Goal: Task Accomplishment & Management: Complete application form

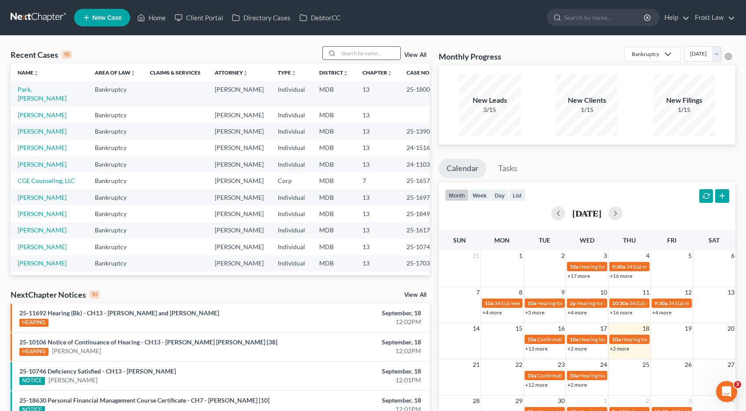
click at [351, 55] on input "search" at bounding box center [370, 53] width 62 height 13
type input "[PERSON_NAME]"
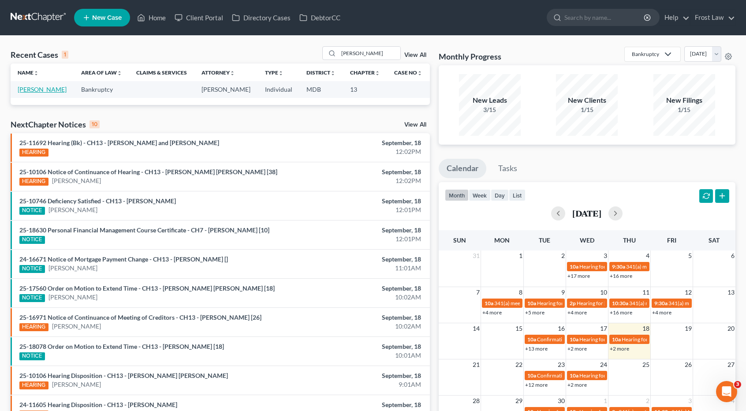
click at [37, 88] on link "[PERSON_NAME]" at bounding box center [42, 89] width 49 height 7
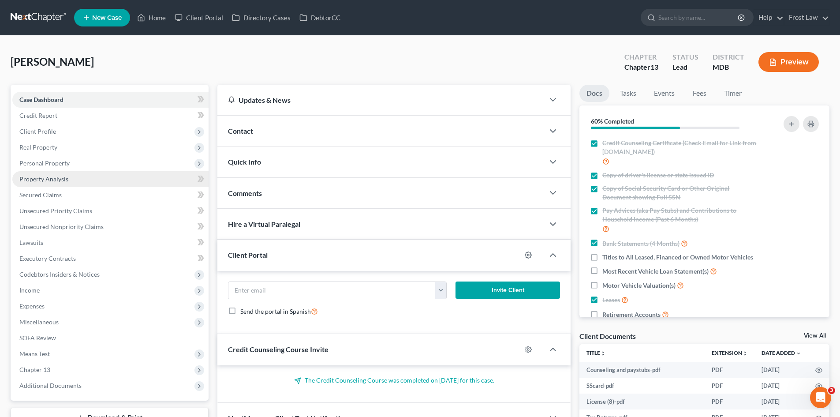
click at [59, 177] on span "Property Analysis" at bounding box center [43, 178] width 49 height 7
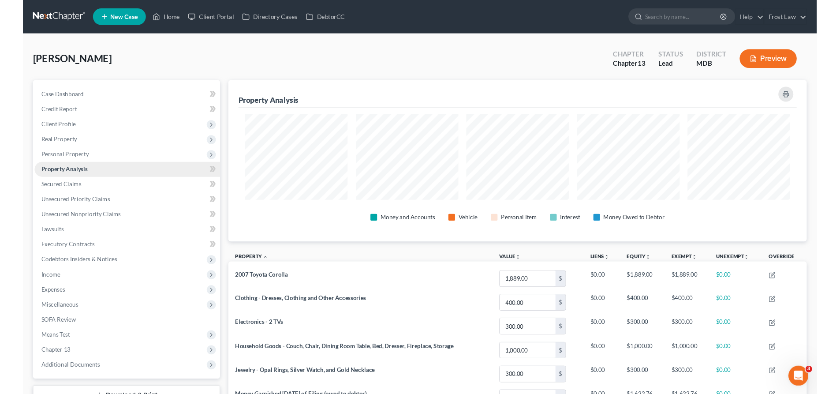
scroll to position [171, 612]
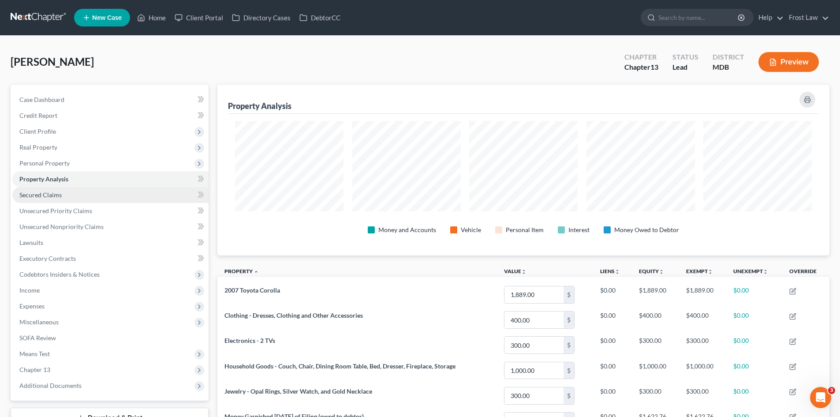
click at [63, 194] on link "Secured Claims" at bounding box center [110, 195] width 196 height 16
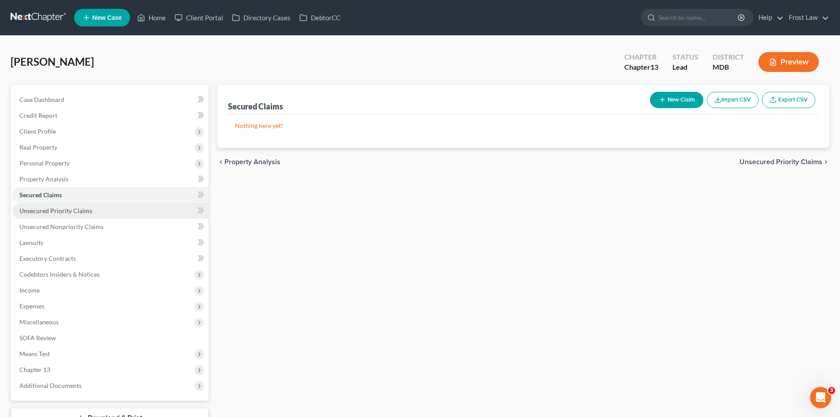
click at [65, 211] on span "Unsecured Priority Claims" at bounding box center [55, 210] width 73 height 7
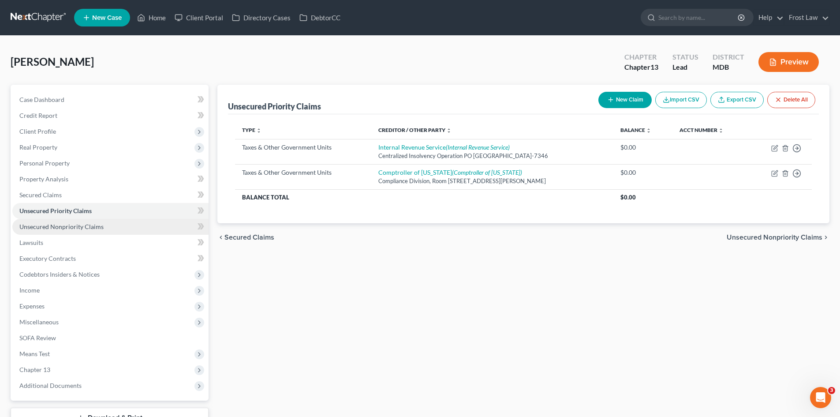
click at [64, 227] on span "Unsecured Nonpriority Claims" at bounding box center [61, 226] width 84 height 7
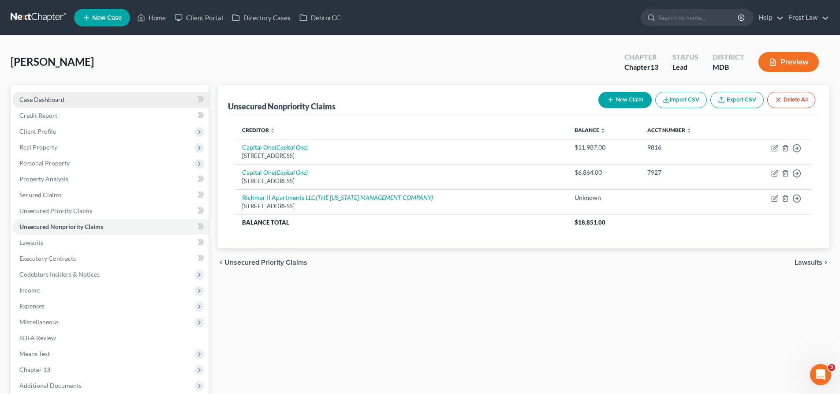
click at [72, 99] on link "Case Dashboard" at bounding box center [110, 100] width 196 height 16
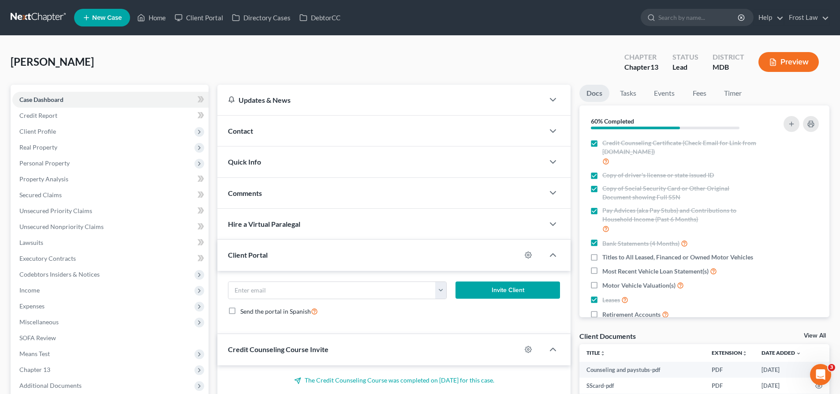
click at [259, 127] on div "Contact" at bounding box center [380, 131] width 327 height 30
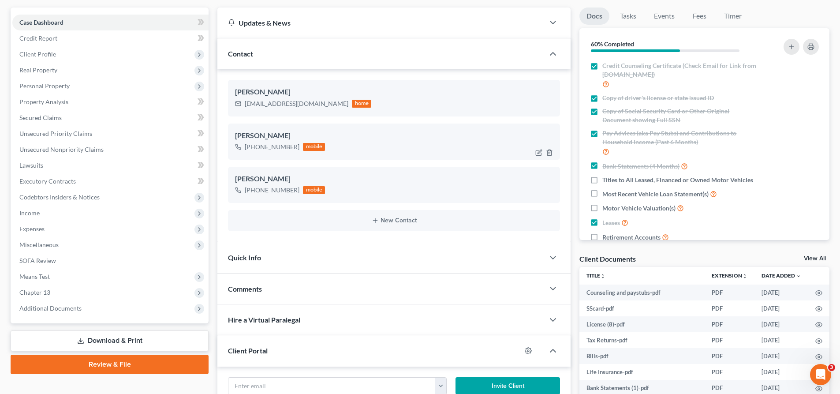
scroll to position [44, 0]
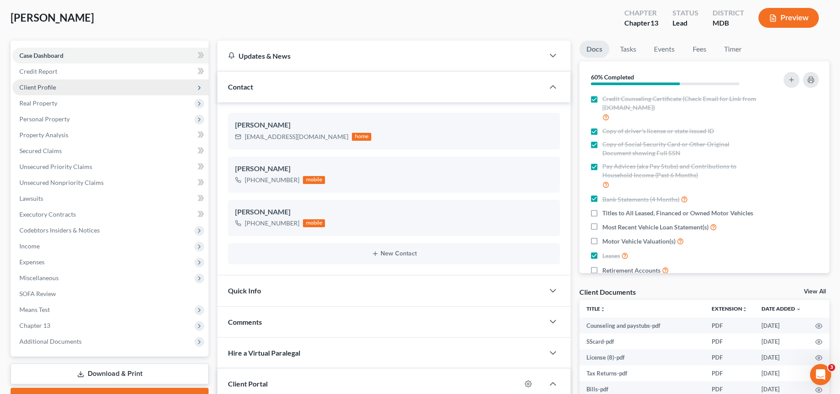
click at [61, 86] on span "Client Profile" at bounding box center [110, 87] width 196 height 16
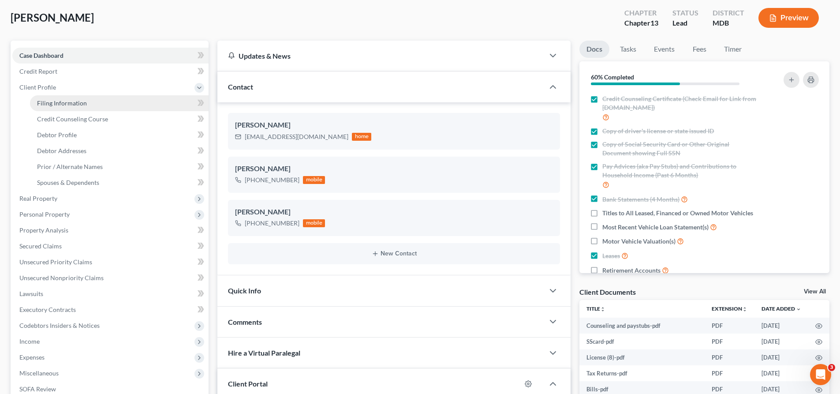
click at [67, 102] on span "Filing Information" at bounding box center [62, 102] width 50 height 7
select select "1"
select select "0"
select select "3"
select select "21"
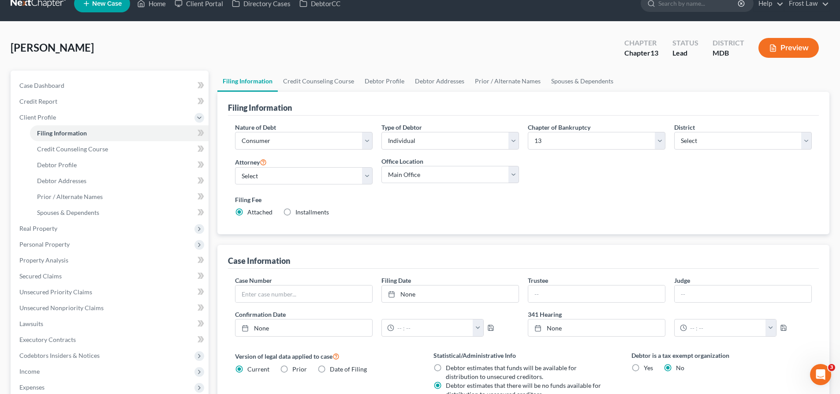
scroll to position [11, 0]
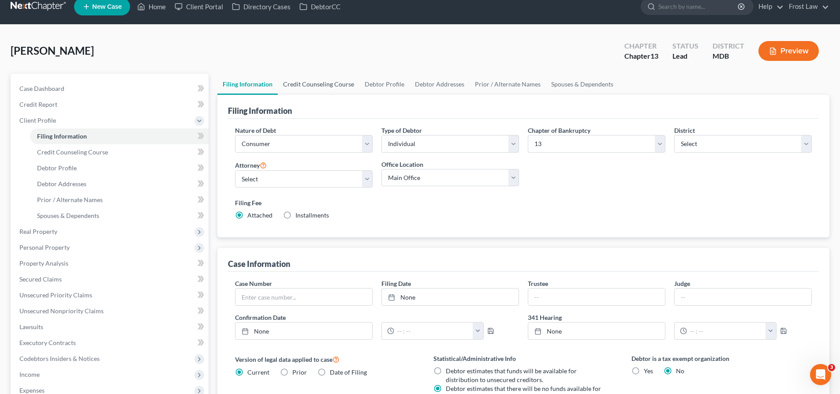
click at [328, 84] on link "Credit Counseling Course" at bounding box center [319, 84] width 82 height 21
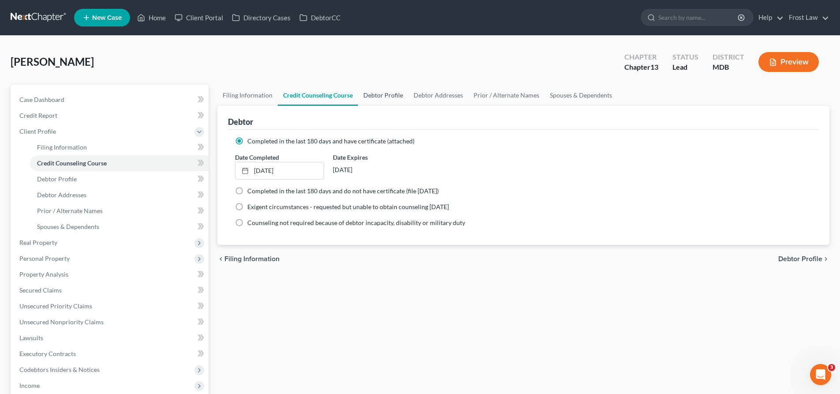
click at [400, 96] on link "Debtor Profile" at bounding box center [383, 95] width 50 height 21
select select "0"
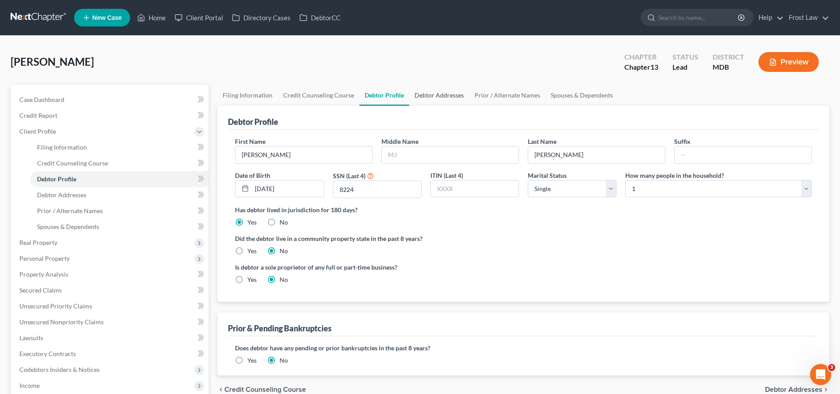
click at [452, 98] on link "Debtor Addresses" at bounding box center [439, 95] width 60 height 21
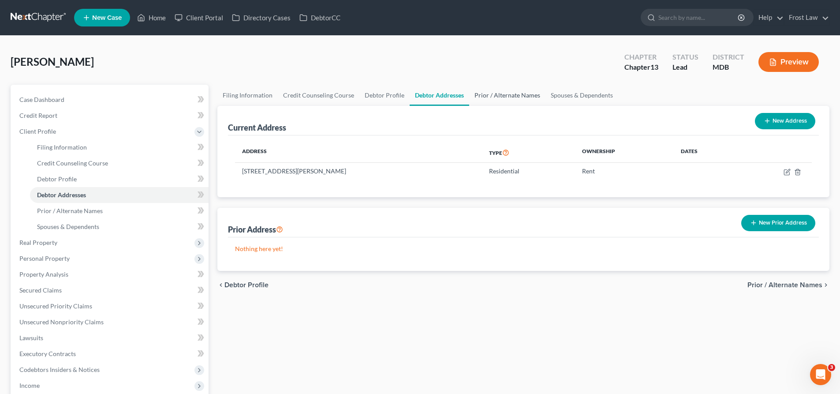
click at [491, 98] on link "Prior / Alternate Names" at bounding box center [507, 95] width 76 height 21
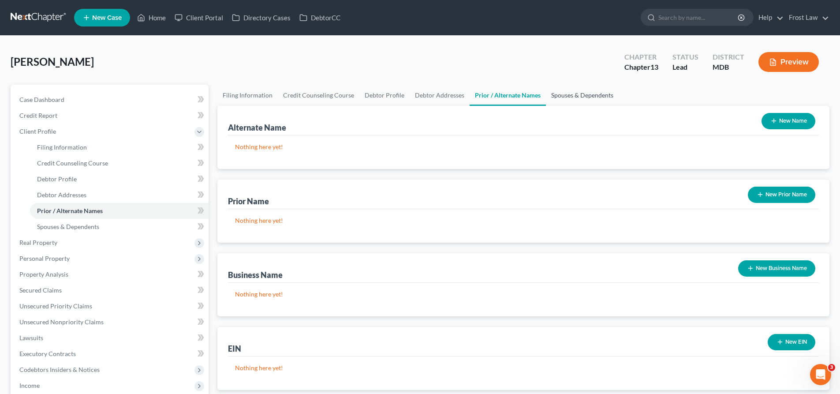
click at [557, 97] on link "Spouses & Dependents" at bounding box center [582, 95] width 73 height 21
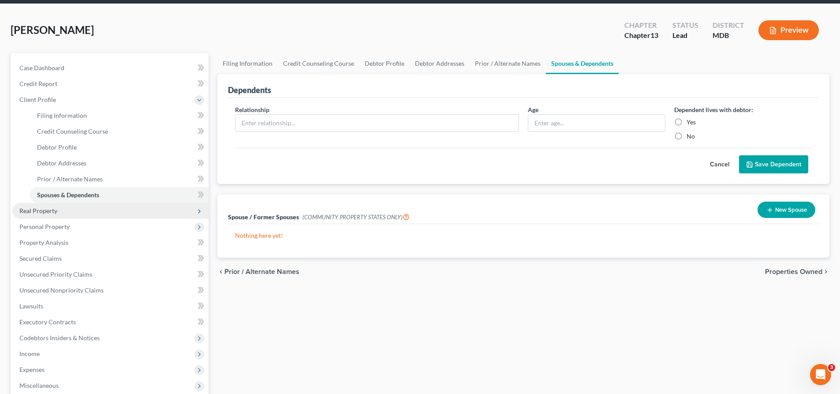
scroll to position [88, 0]
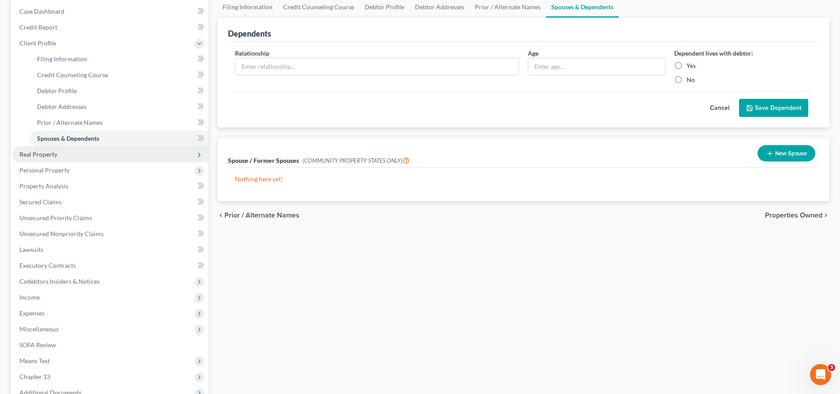
click at [71, 154] on span "Real Property" at bounding box center [110, 154] width 196 height 16
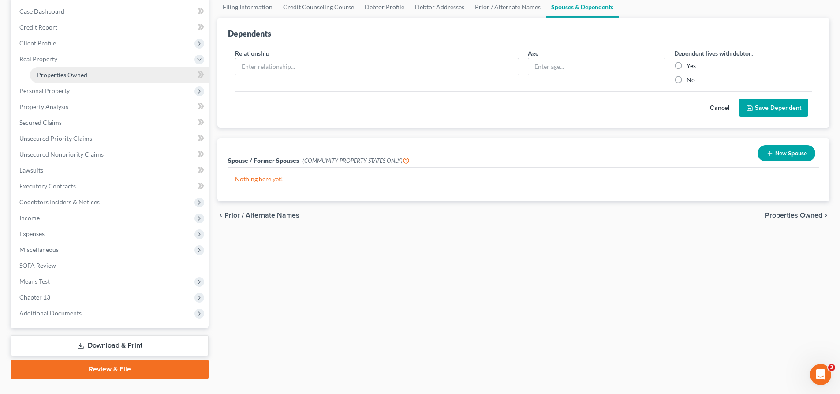
click at [76, 76] on span "Properties Owned" at bounding box center [62, 74] width 50 height 7
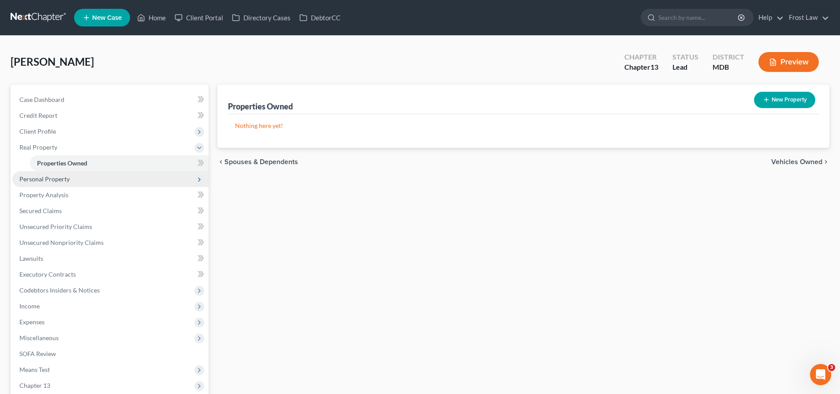
click at [71, 179] on span "Personal Property" at bounding box center [110, 179] width 196 height 16
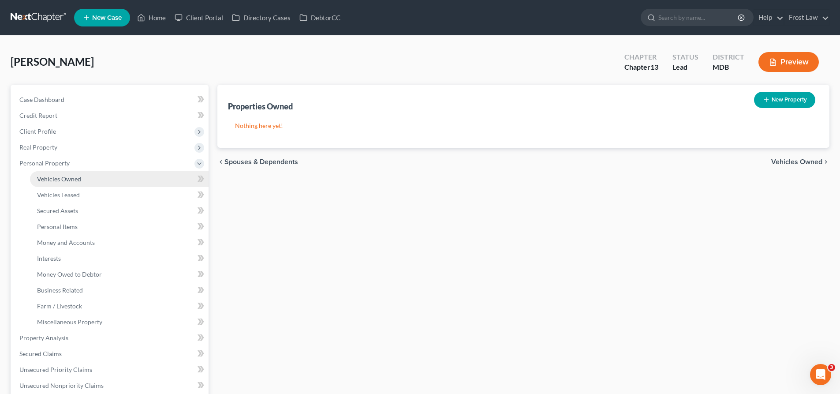
click at [68, 181] on span "Vehicles Owned" at bounding box center [59, 178] width 44 height 7
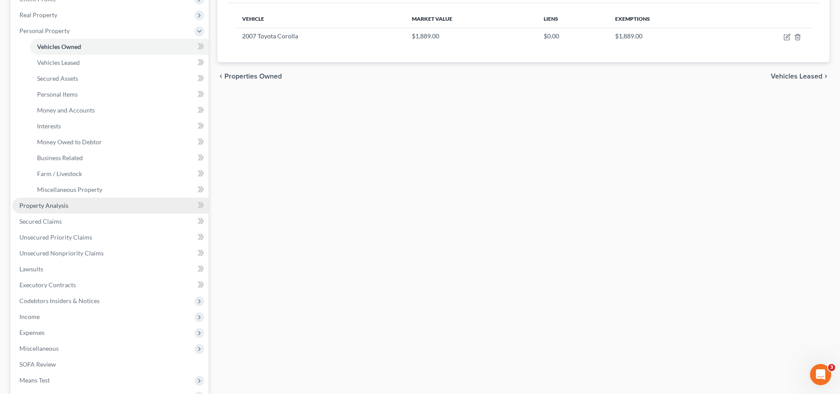
click at [55, 203] on span "Property Analysis" at bounding box center [43, 204] width 49 height 7
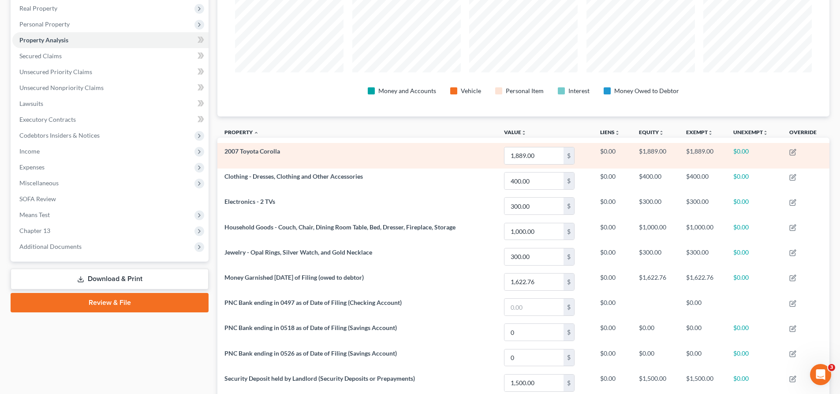
scroll to position [119, 0]
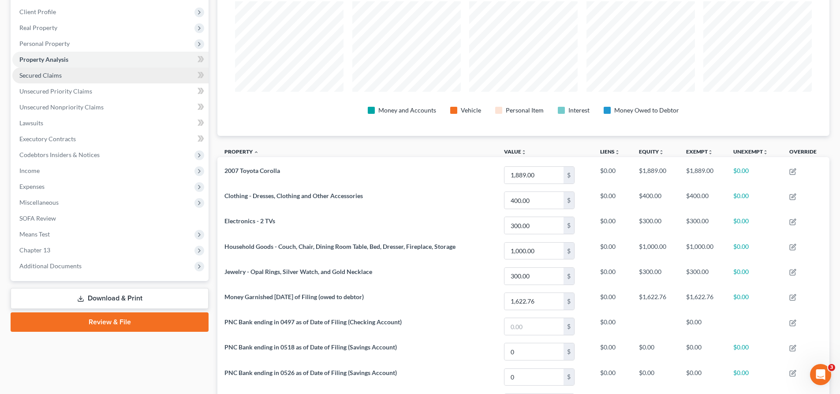
click at [59, 71] on span "Secured Claims" at bounding box center [40, 74] width 42 height 7
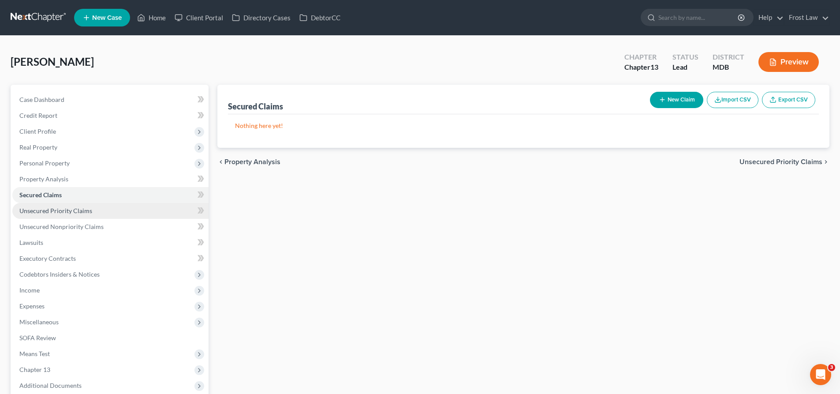
click at [69, 205] on link "Unsecured Priority Claims" at bounding box center [110, 211] width 196 height 16
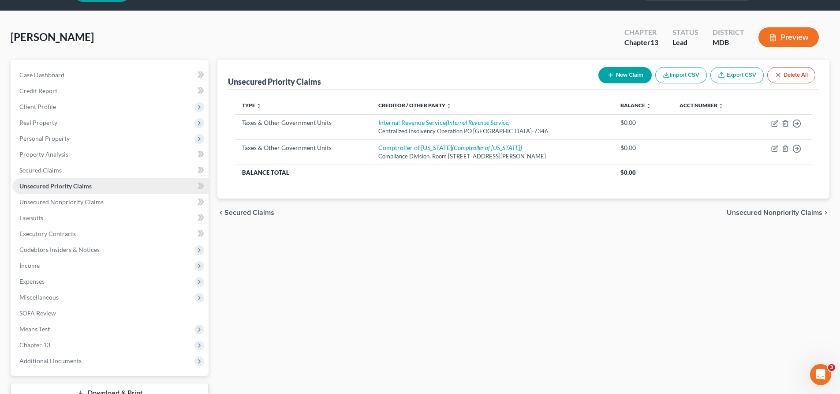
scroll to position [44, 0]
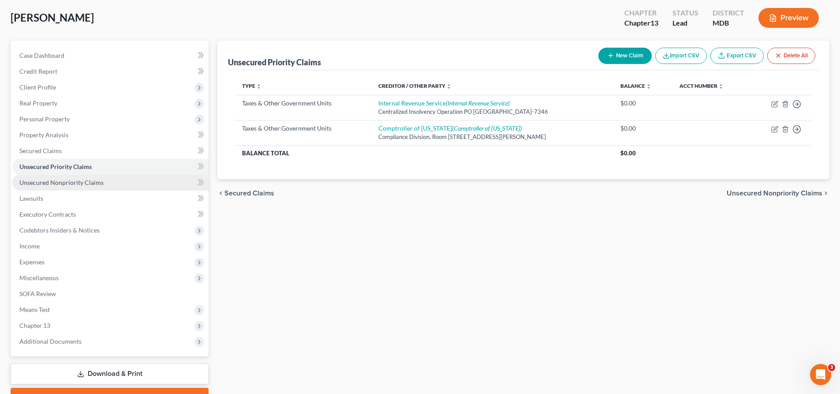
click at [104, 183] on link "Unsecured Nonpriority Claims" at bounding box center [110, 183] width 196 height 16
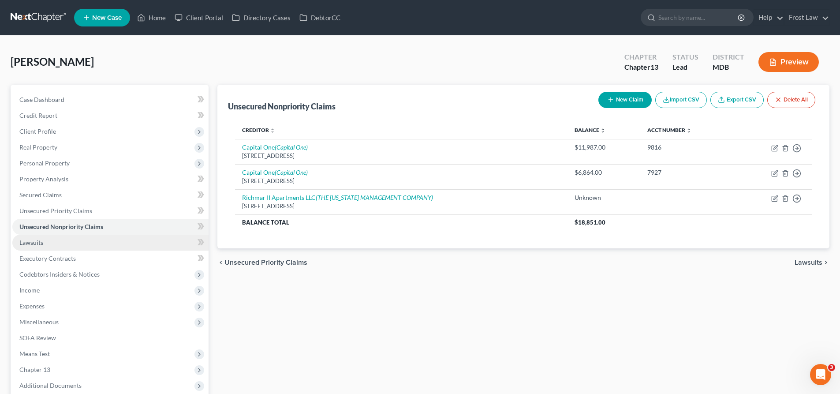
click at [37, 243] on span "Lawsuits" at bounding box center [31, 242] width 24 height 7
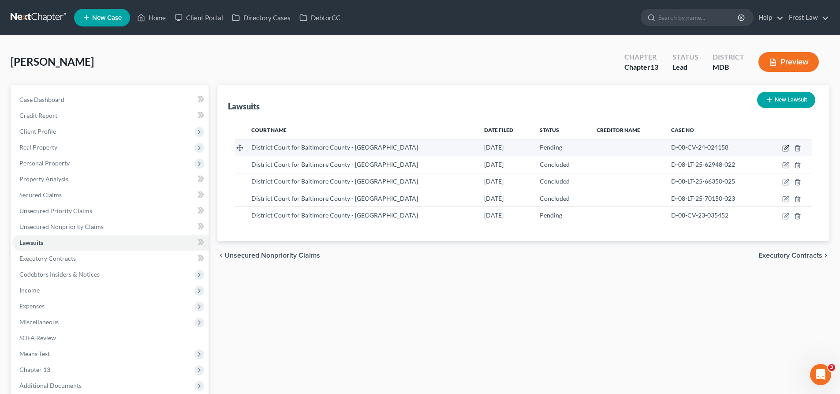
click at [752, 146] on icon "button" at bounding box center [785, 148] width 7 height 7
select select "21"
select select "0"
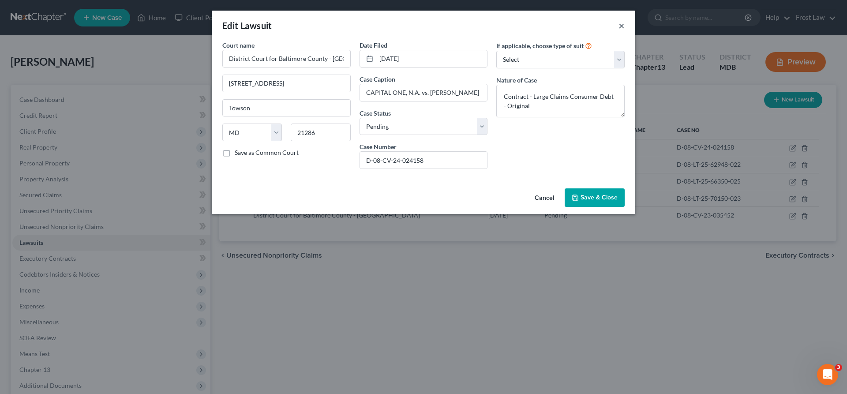
click at [621, 26] on button "×" at bounding box center [621, 25] width 6 height 11
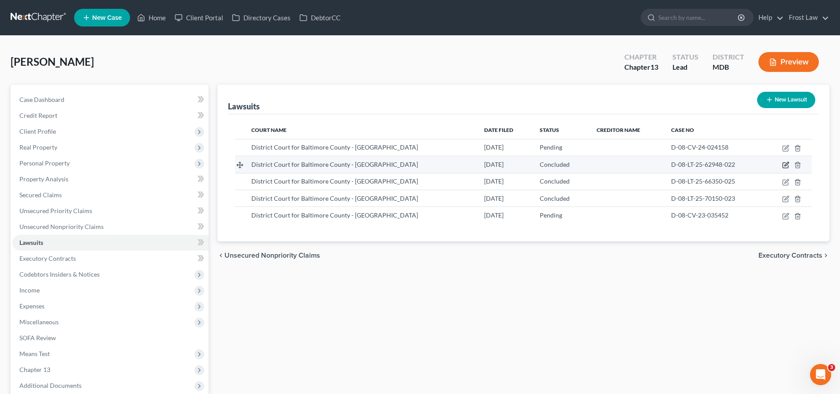
click at [752, 163] on icon "button" at bounding box center [785, 165] width 5 height 5
select select "21"
select select "2"
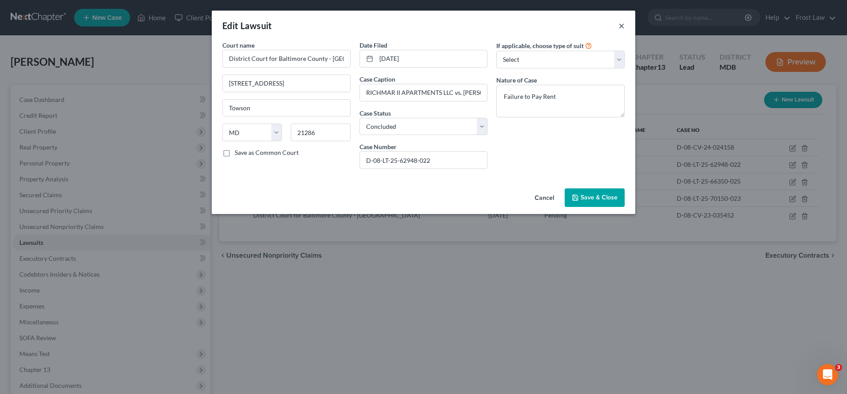
click at [621, 25] on button "×" at bounding box center [621, 25] width 6 height 11
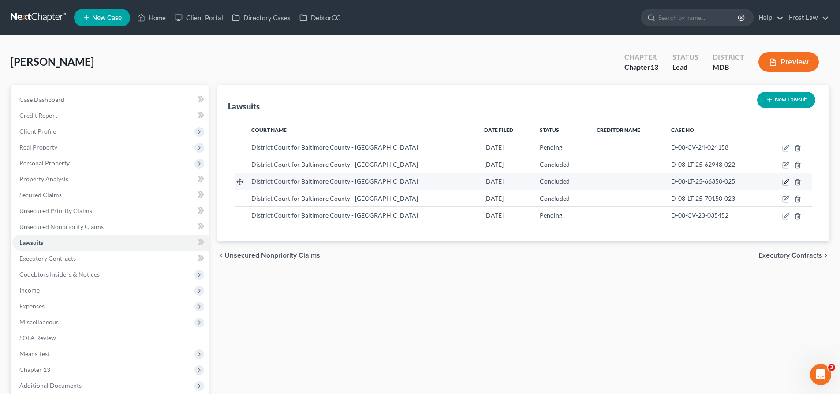
click at [752, 180] on icon "button" at bounding box center [785, 181] width 5 height 5
select select "21"
select select "2"
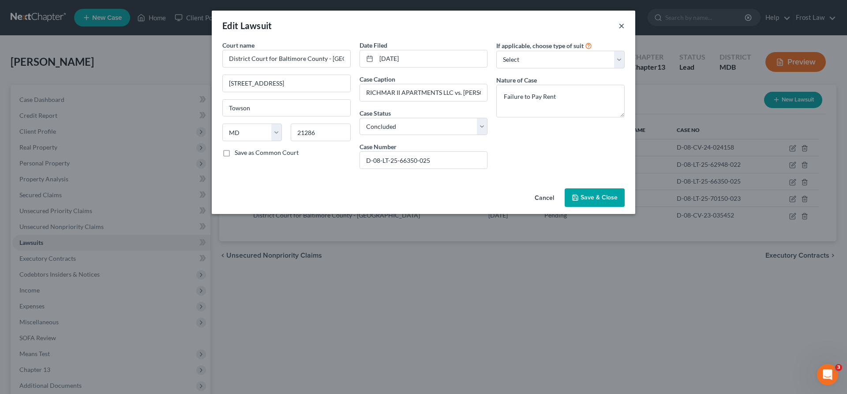
click at [622, 26] on button "×" at bounding box center [621, 25] width 6 height 11
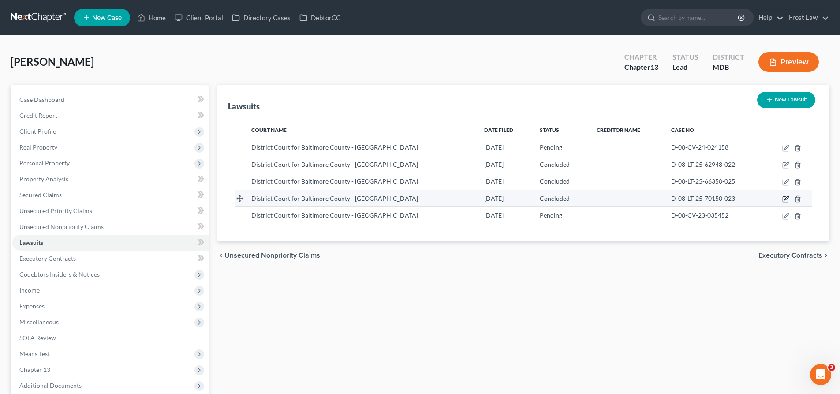
click at [752, 198] on icon "button" at bounding box center [785, 198] width 7 height 7
select select "21"
select select "2"
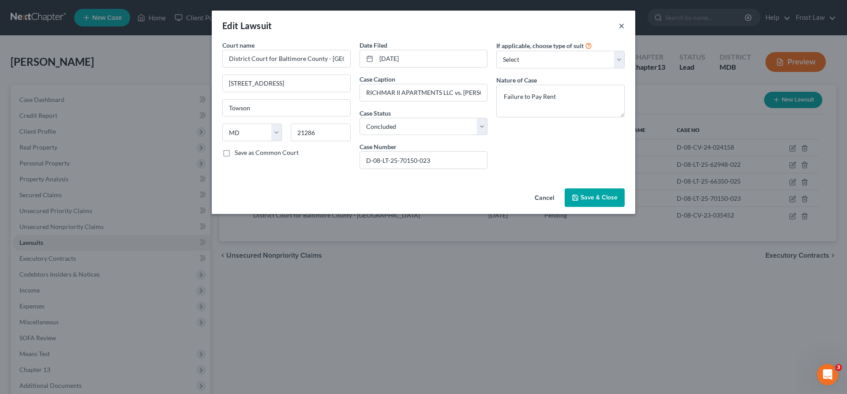
click at [622, 28] on button "×" at bounding box center [621, 25] width 6 height 11
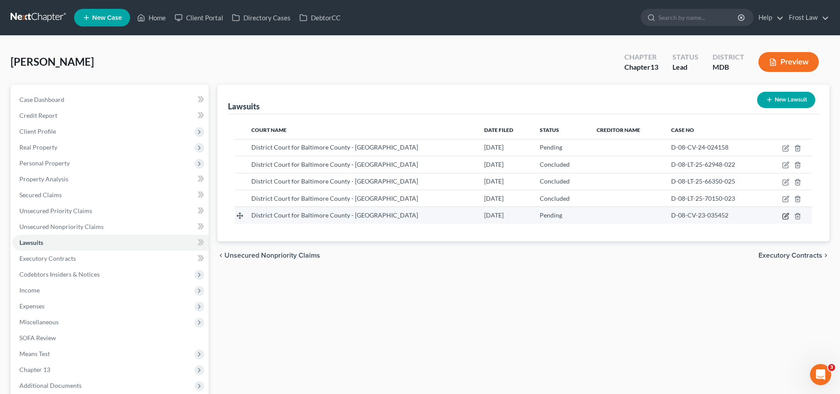
click at [752, 215] on icon "button" at bounding box center [785, 216] width 7 height 7
select select "21"
select select "0"
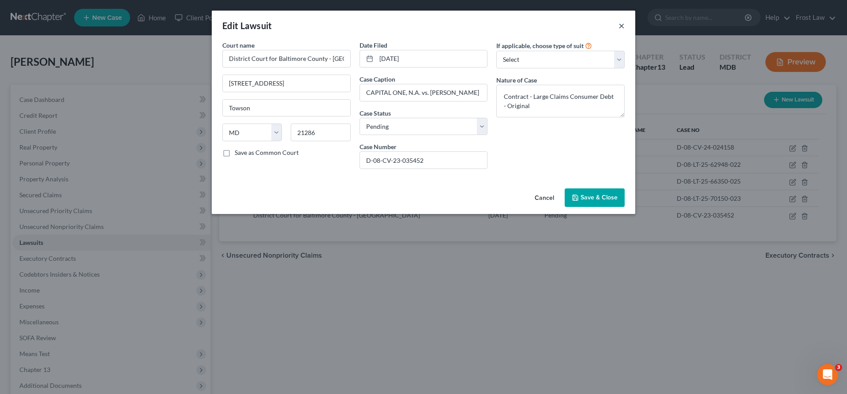
click at [619, 29] on button "×" at bounding box center [621, 25] width 6 height 11
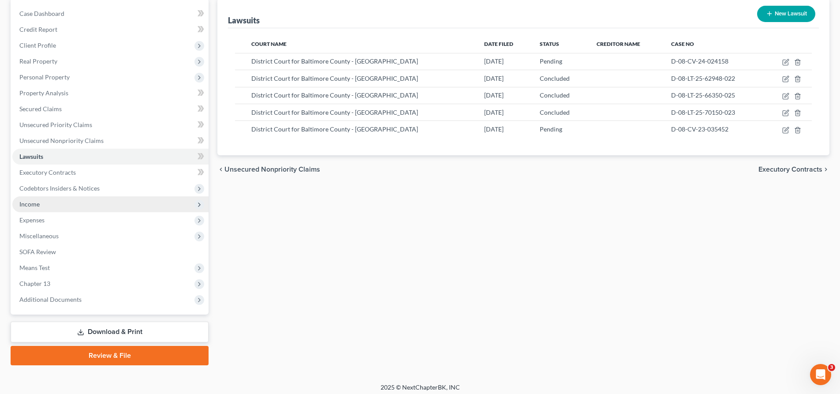
scroll to position [88, 0]
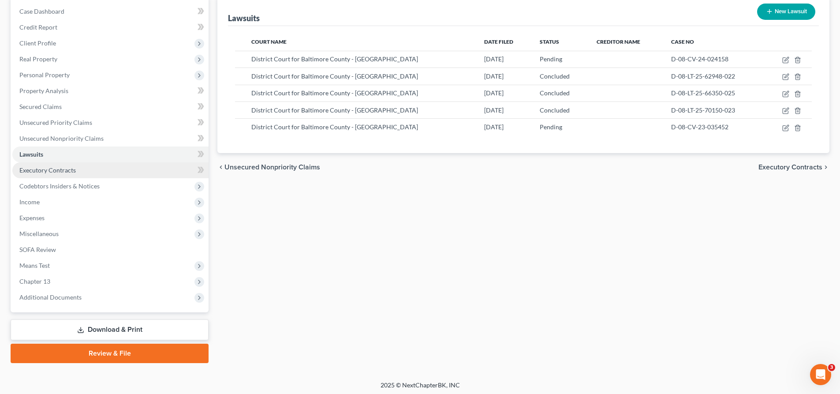
click at [65, 172] on span "Executory Contracts" at bounding box center [47, 169] width 56 height 7
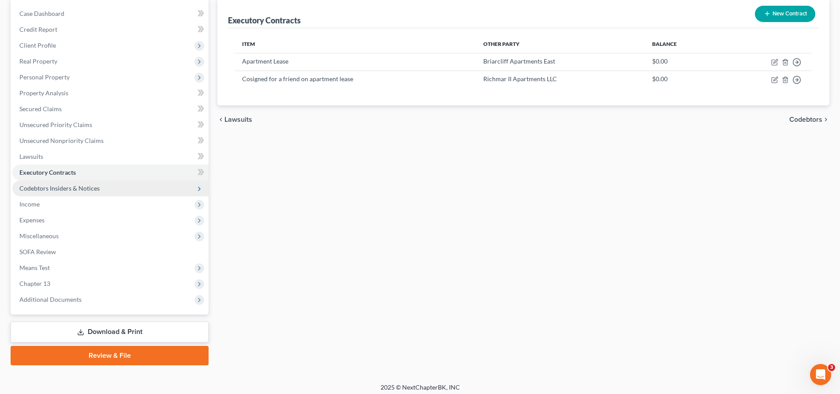
scroll to position [88, 0]
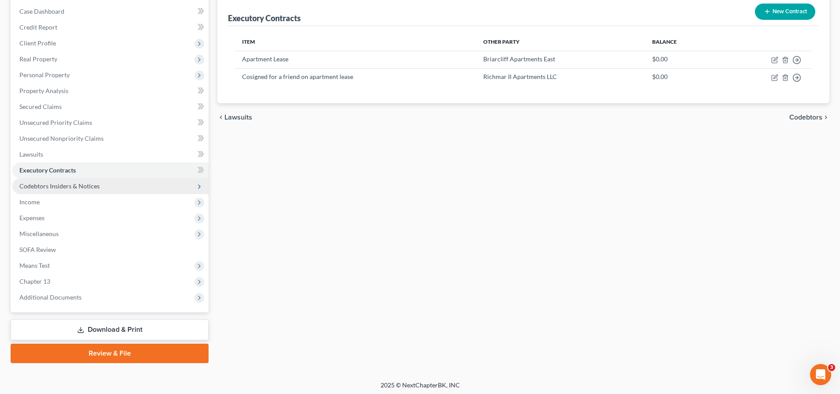
click at [77, 190] on span "Codebtors Insiders & Notices" at bounding box center [110, 186] width 196 height 16
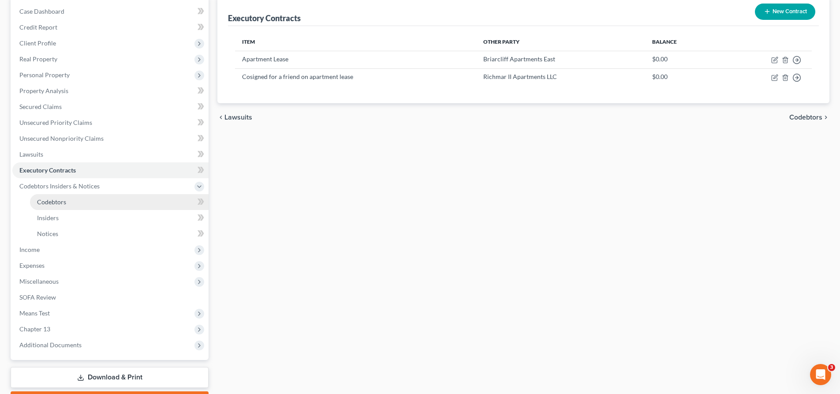
click at [68, 202] on link "Codebtors" at bounding box center [119, 202] width 179 height 16
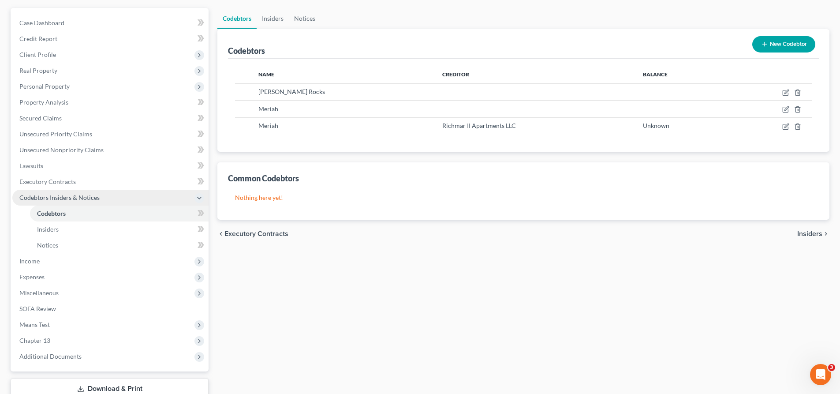
scroll to position [88, 0]
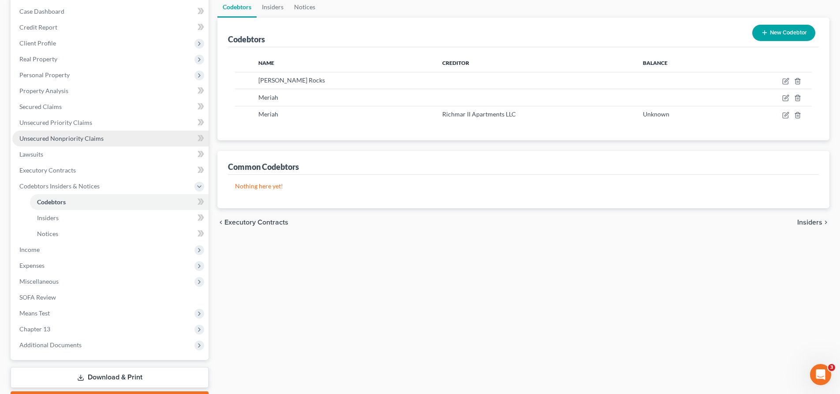
click at [66, 137] on span "Unsecured Nonpriority Claims" at bounding box center [61, 137] width 84 height 7
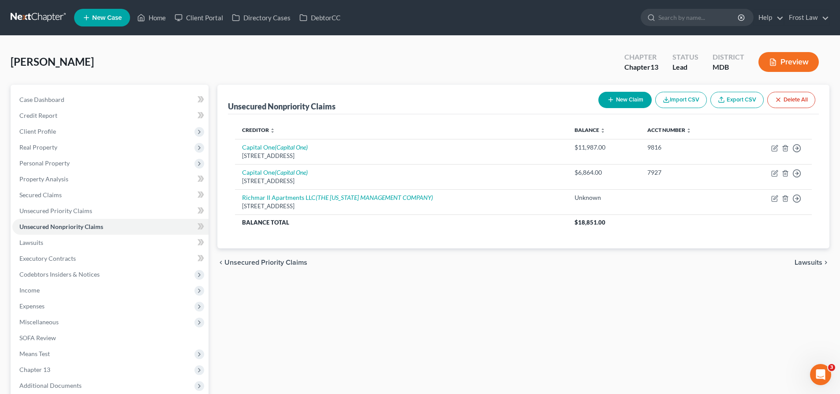
click at [626, 100] on button "New Claim" at bounding box center [624, 100] width 53 height 16
select select "0"
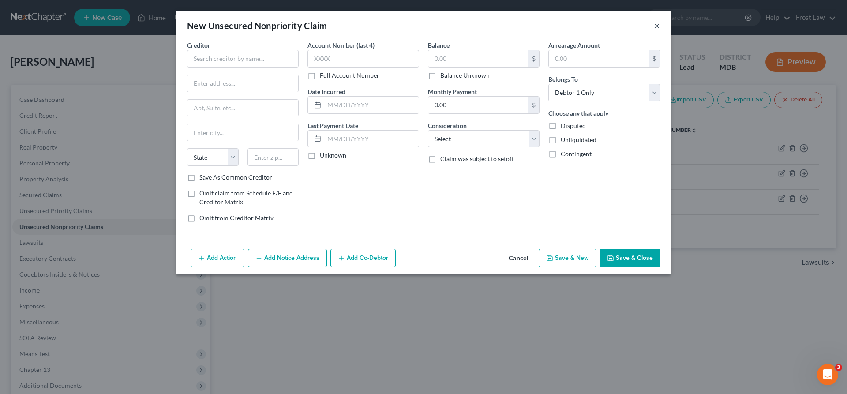
click at [656, 29] on button "×" at bounding box center [656, 25] width 6 height 11
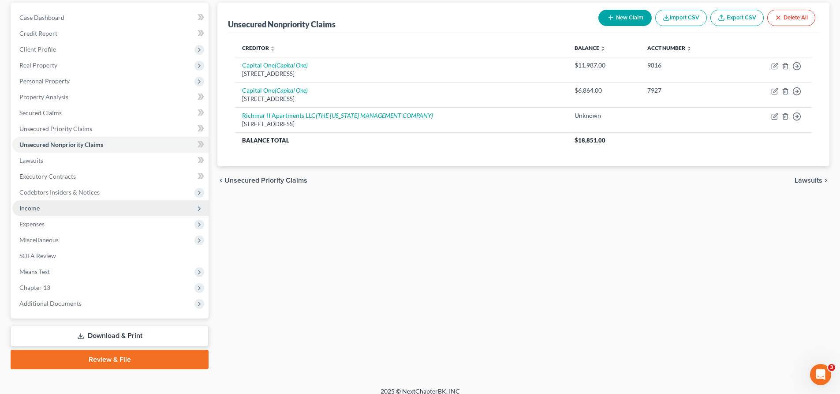
scroll to position [88, 0]
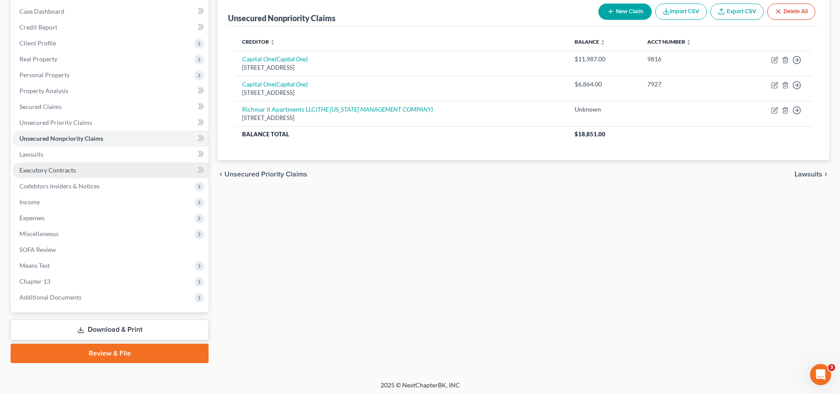
click at [71, 173] on span "Executory Contracts" at bounding box center [47, 169] width 56 height 7
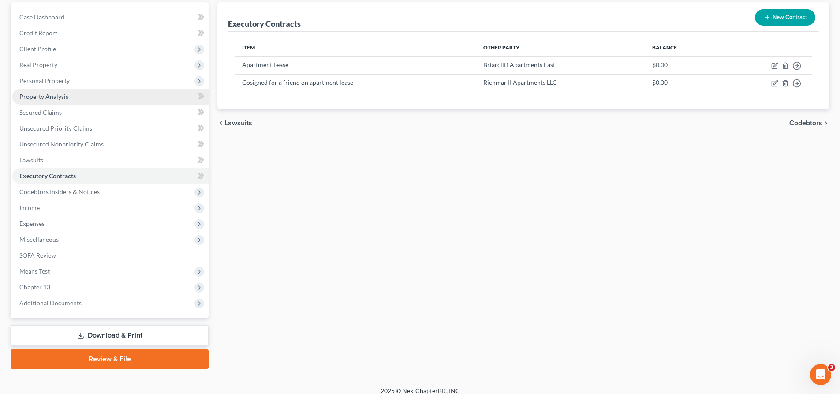
scroll to position [88, 0]
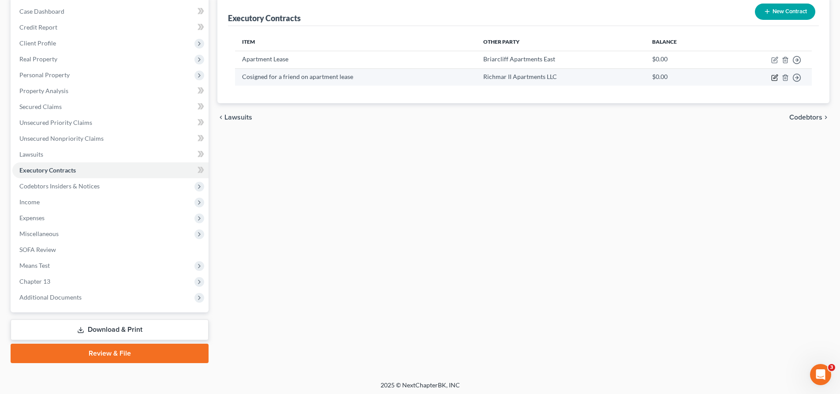
click at [752, 78] on icon "button" at bounding box center [775, 77] width 4 height 4
select select "3"
select select "21"
select select "3"
select select "0"
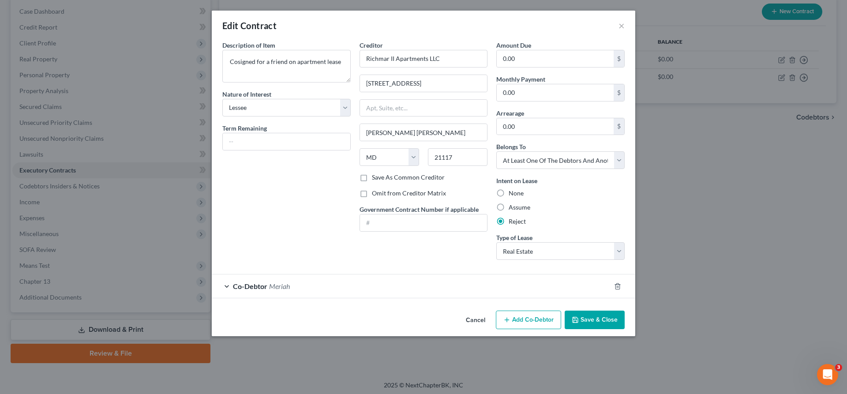
click at [580, 316] on button "Save & Close" at bounding box center [594, 319] width 60 height 19
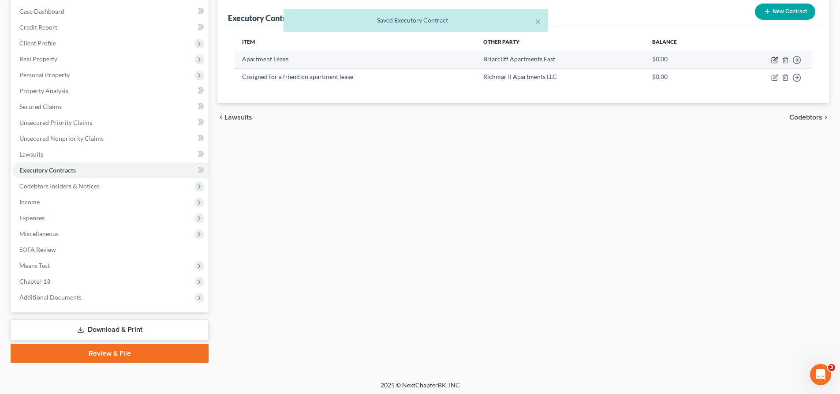
click at [752, 60] on icon "button" at bounding box center [774, 60] width 5 height 5
select select "3"
select select "21"
select select "3"
select select "0"
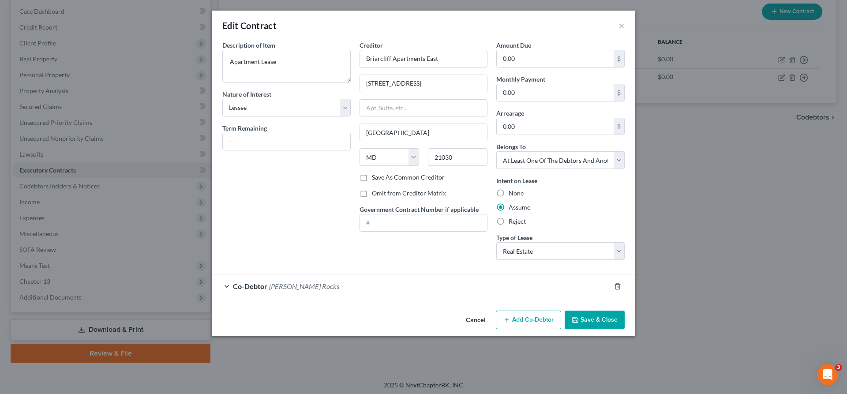
click at [593, 314] on button "Save & Close" at bounding box center [594, 319] width 60 height 19
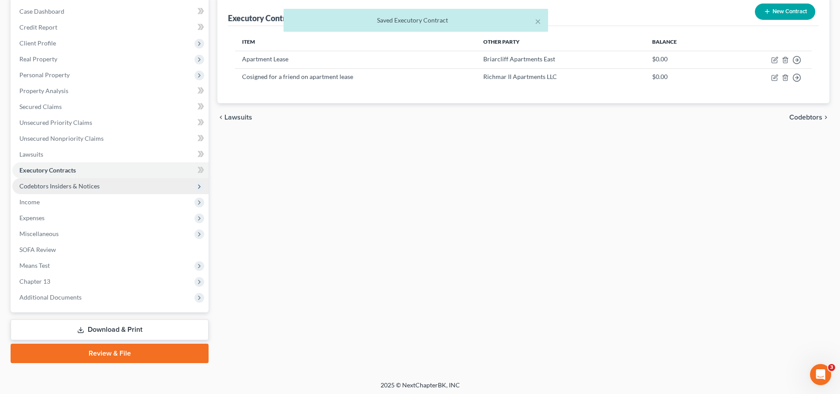
click at [75, 187] on span "Codebtors Insiders & Notices" at bounding box center [59, 185] width 80 height 7
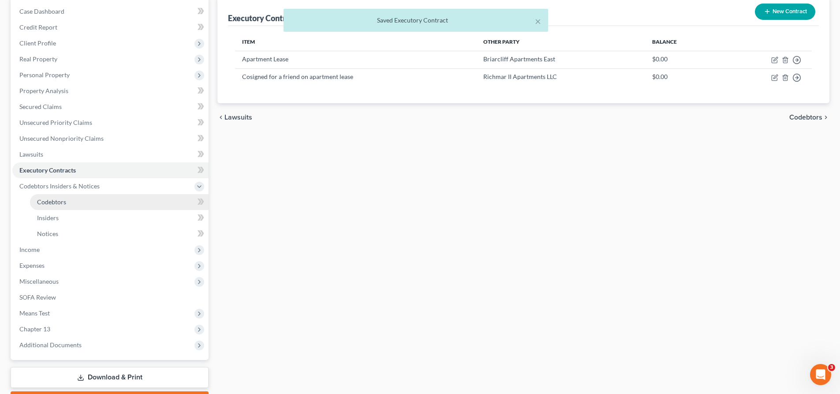
click at [78, 200] on link "Codebtors" at bounding box center [119, 202] width 179 height 16
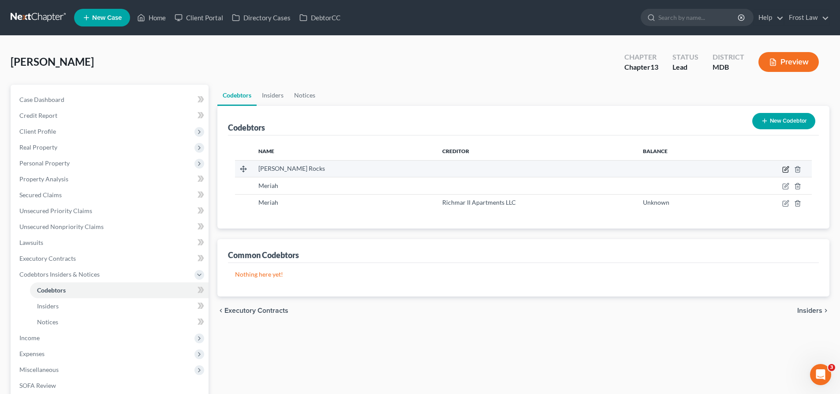
click at [752, 169] on icon "button" at bounding box center [786, 168] width 4 height 4
select select "21"
select select "6"
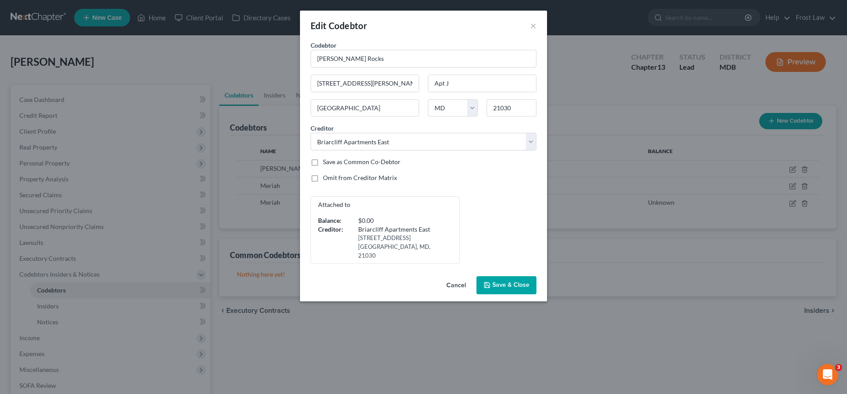
click at [503, 276] on button "Save & Close" at bounding box center [506, 285] width 60 height 19
select select
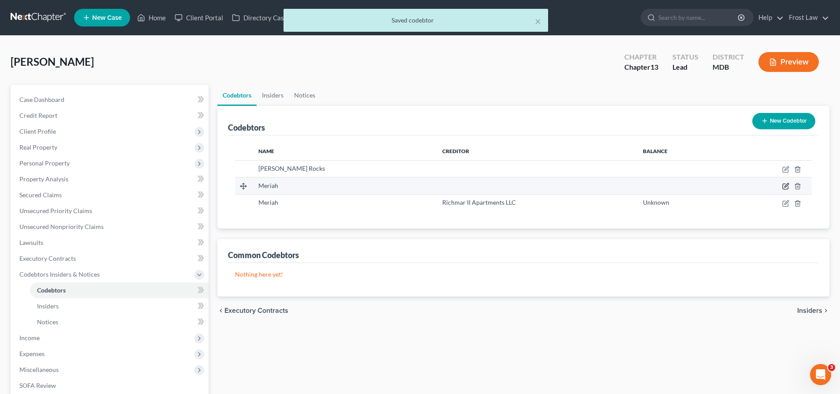
click at [752, 186] on icon "button" at bounding box center [785, 186] width 7 height 7
select select "21"
select select "6"
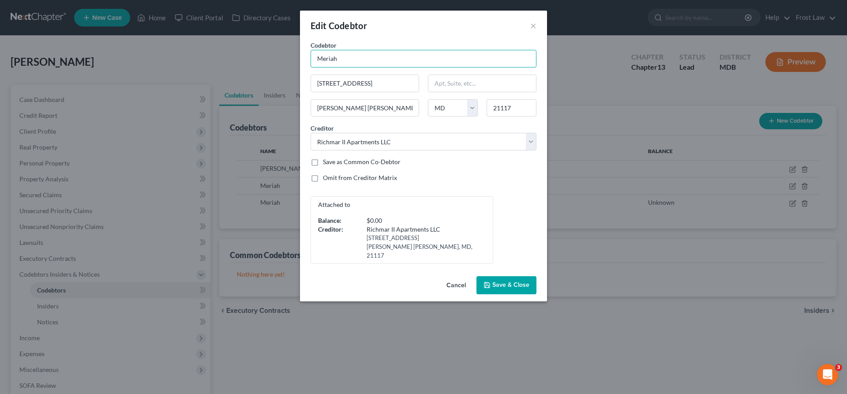
click at [361, 57] on input "Meriah" at bounding box center [423, 59] width 226 height 18
type input "[PERSON_NAME]"
click at [506, 281] on span "Save & Close" at bounding box center [510, 284] width 37 height 7
select select
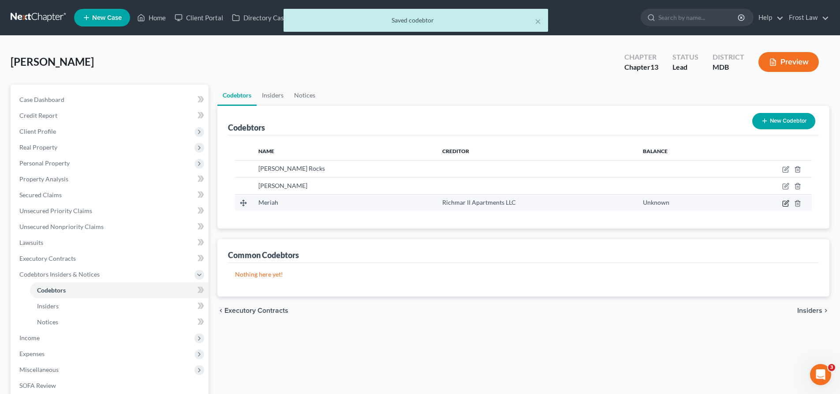
click at [752, 205] on icon "button" at bounding box center [785, 203] width 5 height 5
select select "21"
select select "2"
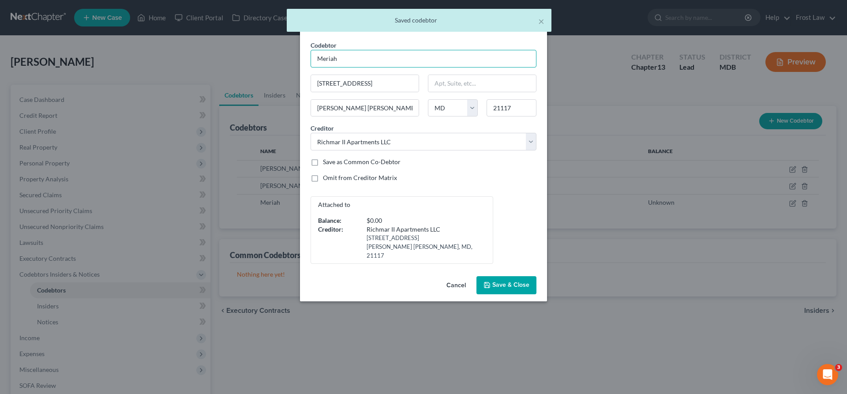
click at [360, 60] on input "Meriah" at bounding box center [423, 59] width 226 height 18
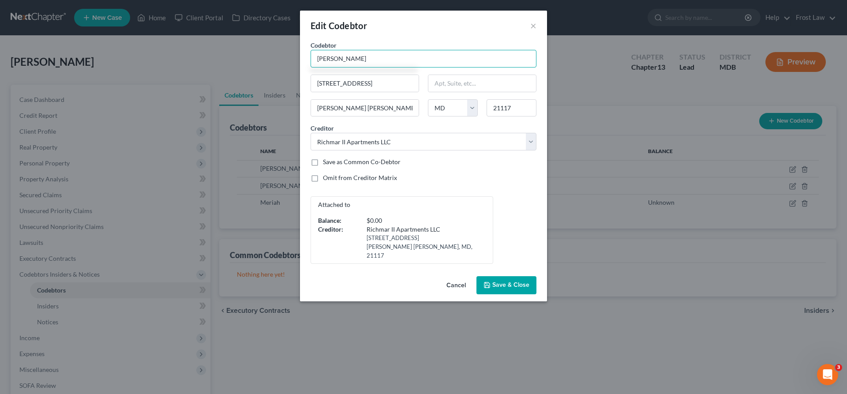
type input "[PERSON_NAME]"
click at [507, 281] on span "Save & Close" at bounding box center [510, 284] width 37 height 7
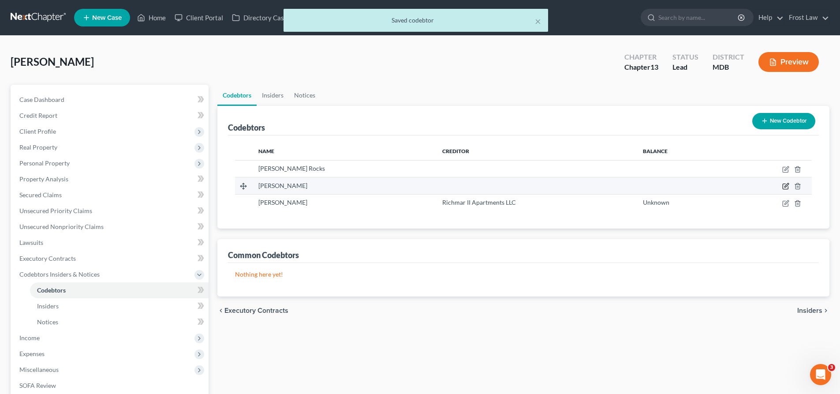
click at [752, 186] on icon "button" at bounding box center [785, 186] width 5 height 5
select select "21"
select select "6"
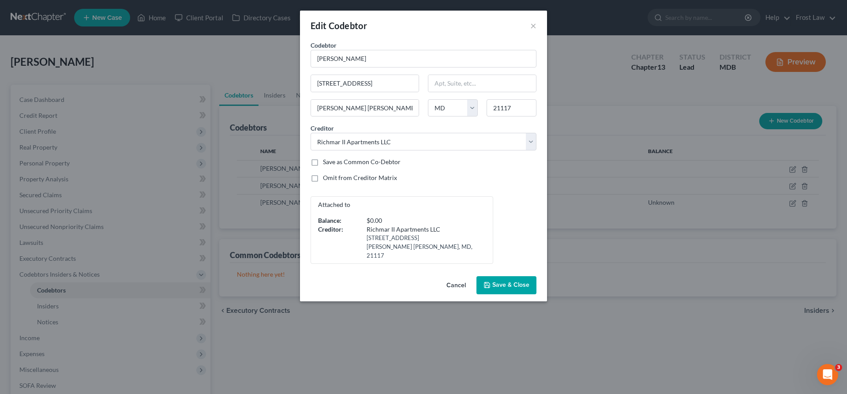
click at [507, 281] on span "Save & Close" at bounding box center [510, 284] width 37 height 7
select select
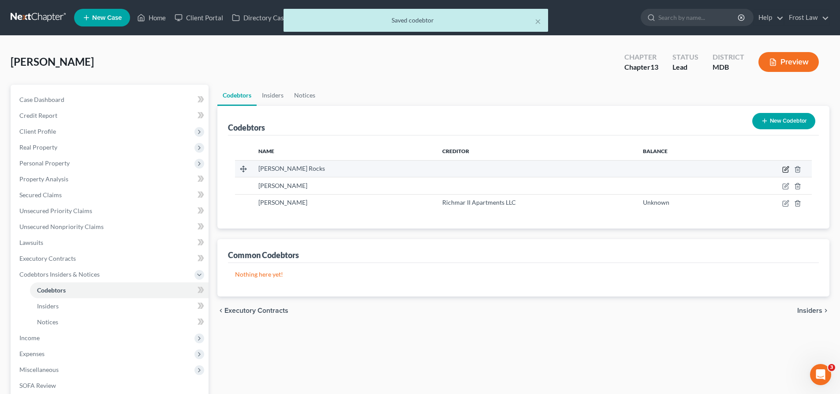
click at [752, 169] on icon "button" at bounding box center [786, 168] width 4 height 4
select select "21"
select select "6"
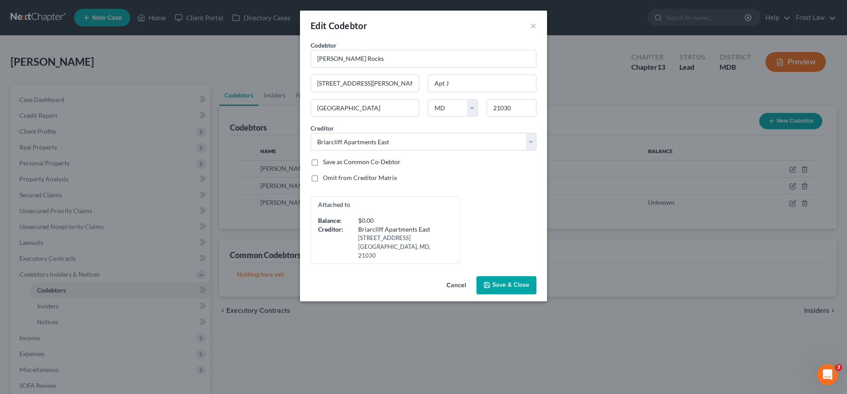
click at [492, 281] on span "Save & Close" at bounding box center [510, 284] width 37 height 7
select select
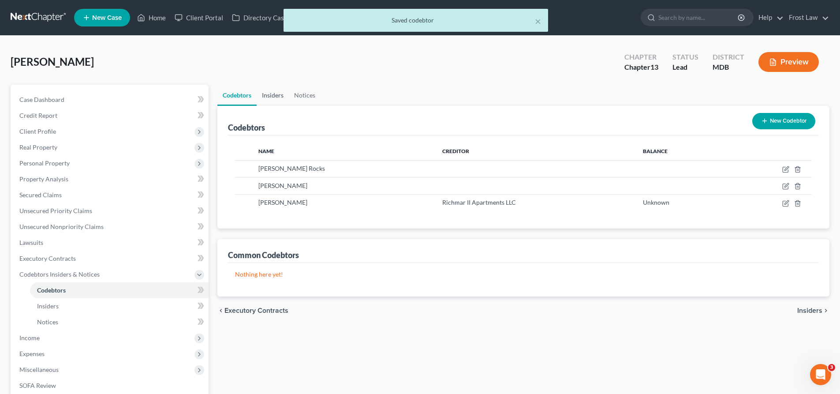
click at [280, 95] on link "Insiders" at bounding box center [273, 95] width 32 height 21
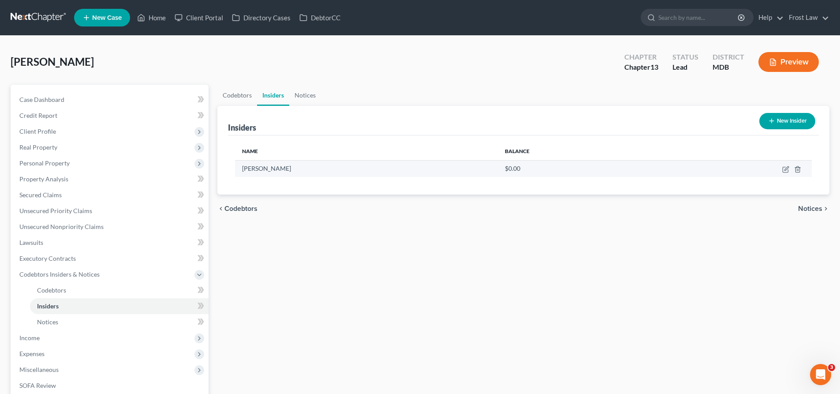
click at [752, 173] on td at bounding box center [735, 168] width 153 height 17
click at [752, 172] on icon "button" at bounding box center [785, 169] width 5 height 5
select select "21"
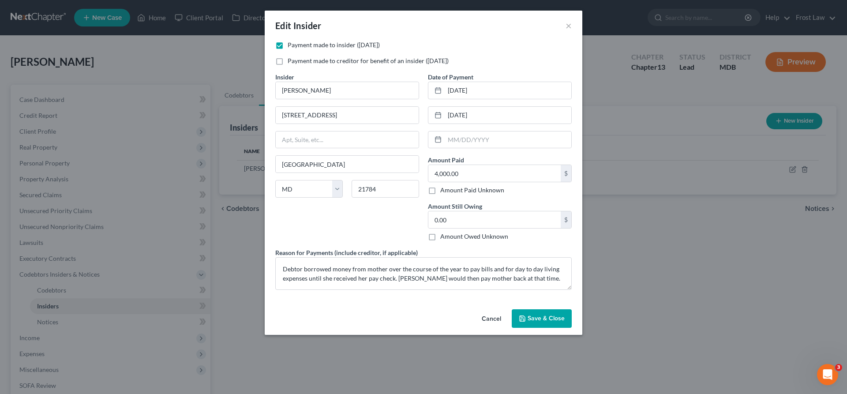
click at [537, 315] on span "Save & Close" at bounding box center [545, 317] width 37 height 7
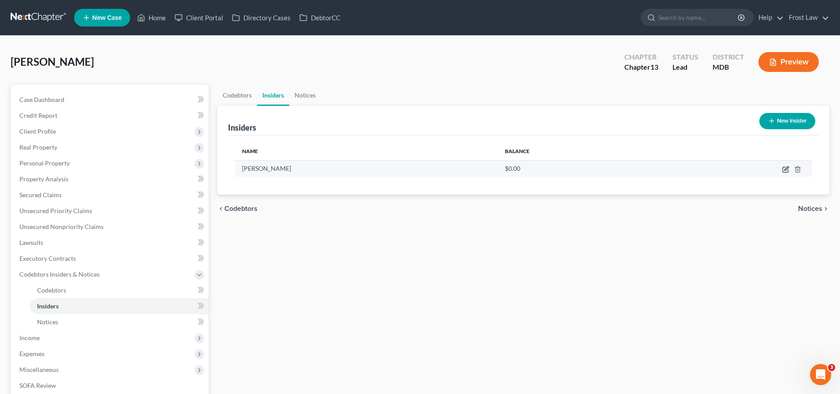
click at [752, 170] on icon "button" at bounding box center [786, 168] width 4 height 4
select select "21"
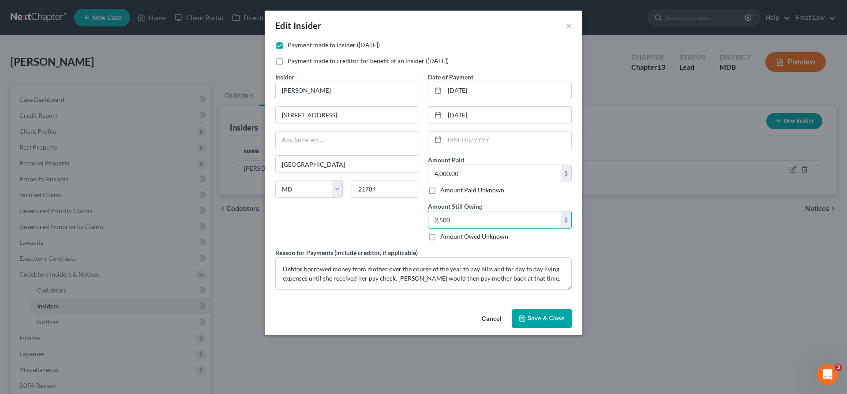
type input "2,500"
click at [539, 319] on span "Save & Close" at bounding box center [545, 317] width 37 height 7
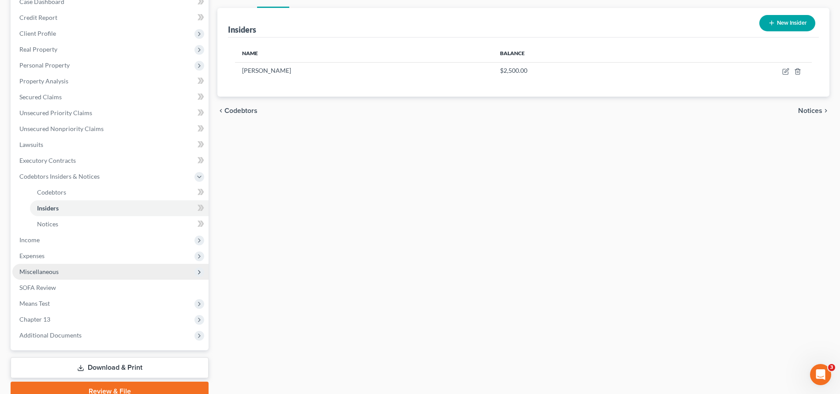
scroll to position [132, 0]
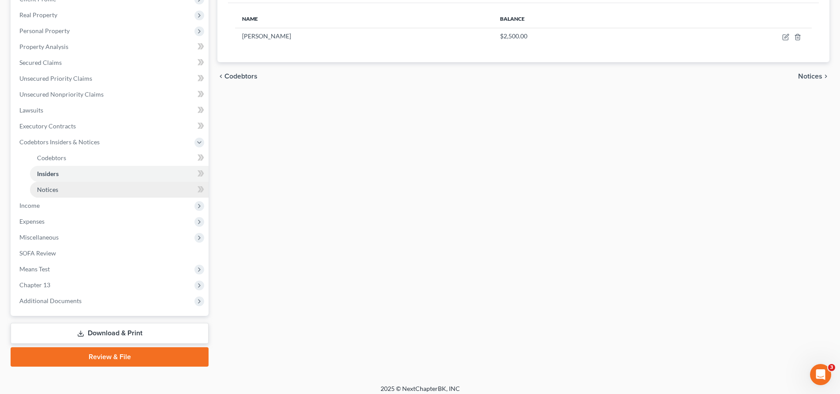
click at [48, 192] on span "Notices" at bounding box center [47, 189] width 21 height 7
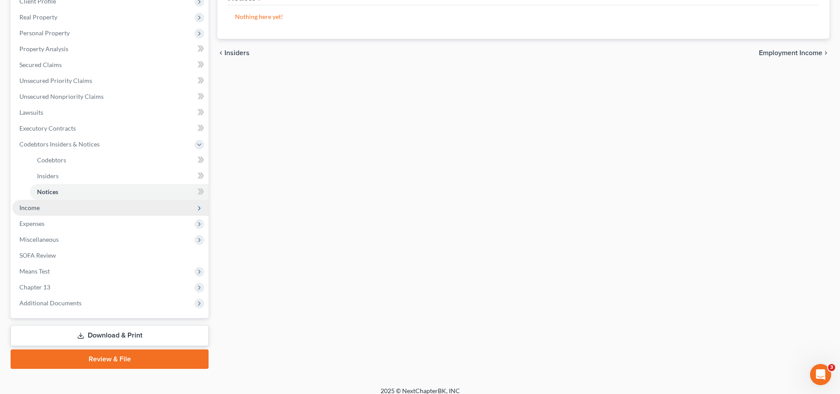
scroll to position [132, 0]
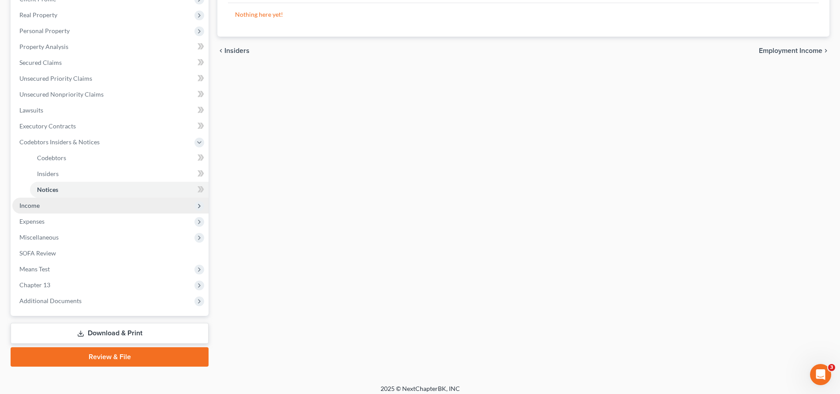
click at [51, 206] on span "Income" at bounding box center [110, 206] width 196 height 16
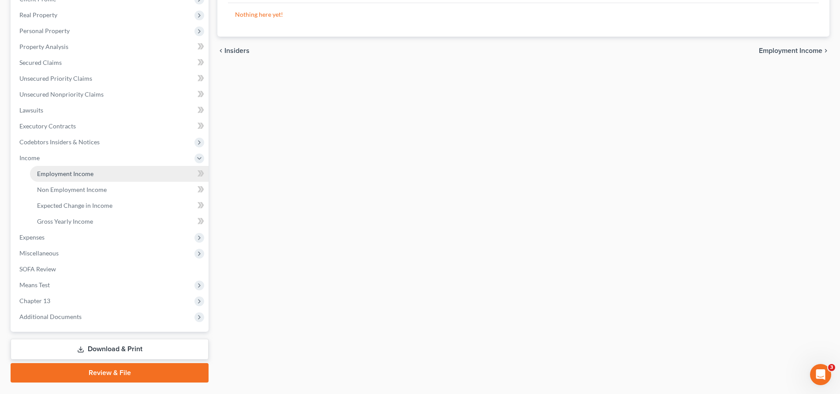
click at [82, 178] on link "Employment Income" at bounding box center [119, 174] width 179 height 16
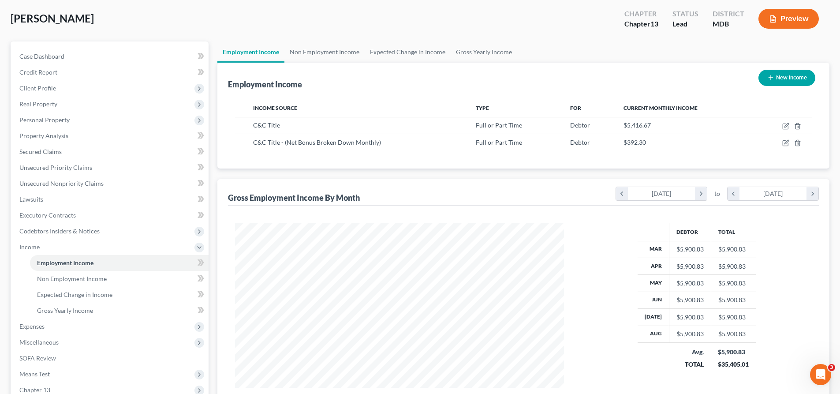
scroll to position [132, 0]
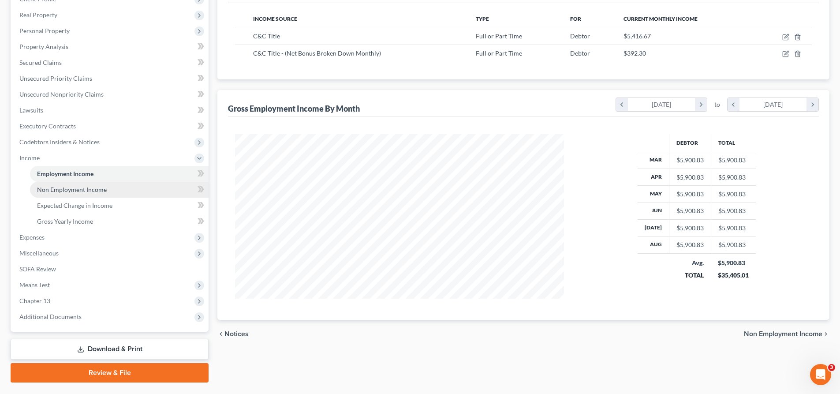
click at [76, 189] on span "Non Employment Income" at bounding box center [72, 189] width 70 height 7
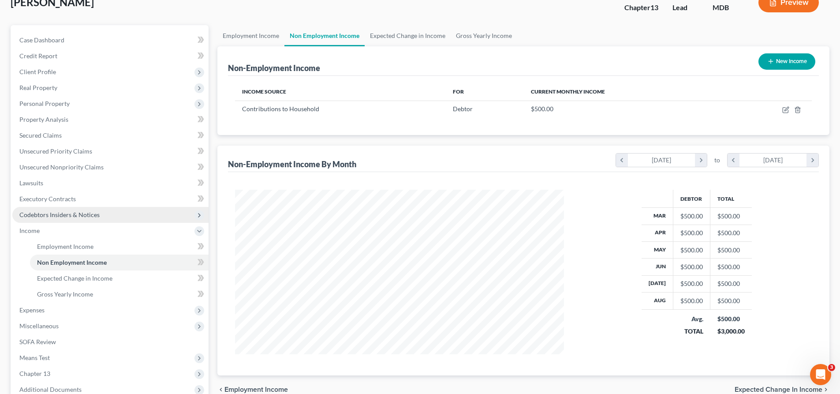
scroll to position [44, 0]
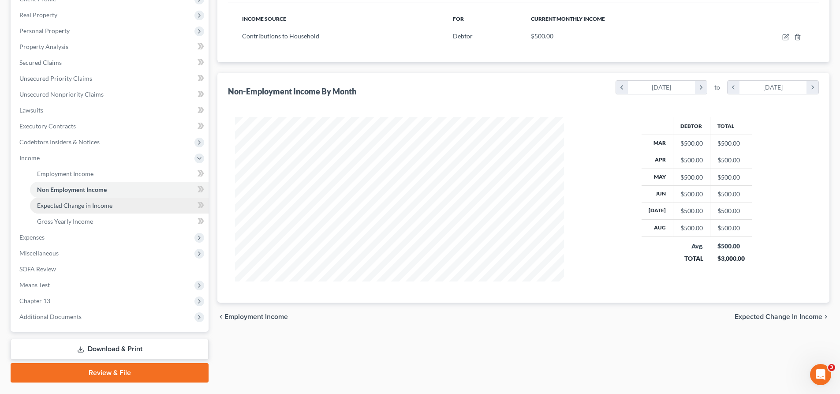
click at [98, 204] on span "Expected Change in Income" at bounding box center [74, 204] width 75 height 7
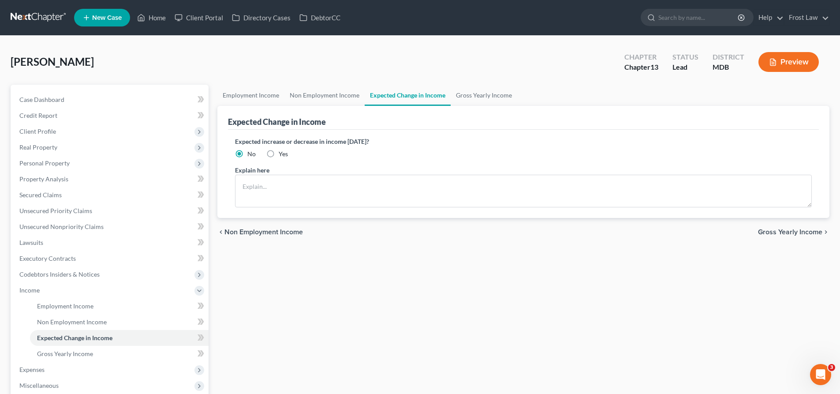
click at [279, 154] on label "Yes" at bounding box center [283, 153] width 9 height 9
click at [282, 154] on input "Yes" at bounding box center [285, 152] width 6 height 6
radio input "true"
click at [272, 185] on textarea at bounding box center [523, 191] width 577 height 33
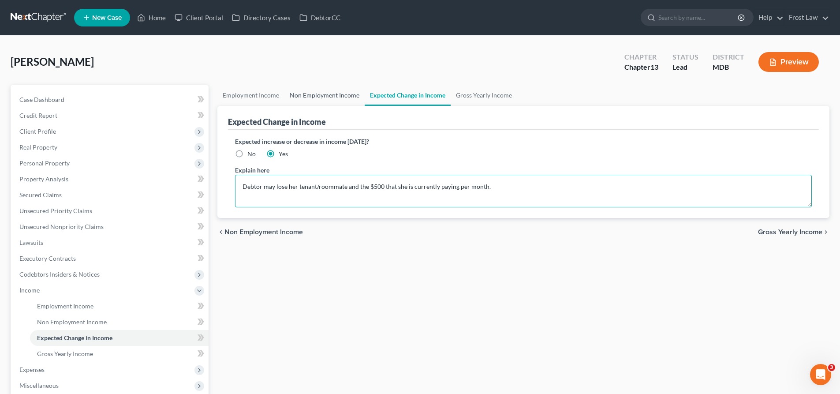
type textarea "Debtor may lose her tenant/roommate and the $500 that she is currently paying p…"
click at [340, 99] on link "Non Employment Income" at bounding box center [324, 95] width 80 height 21
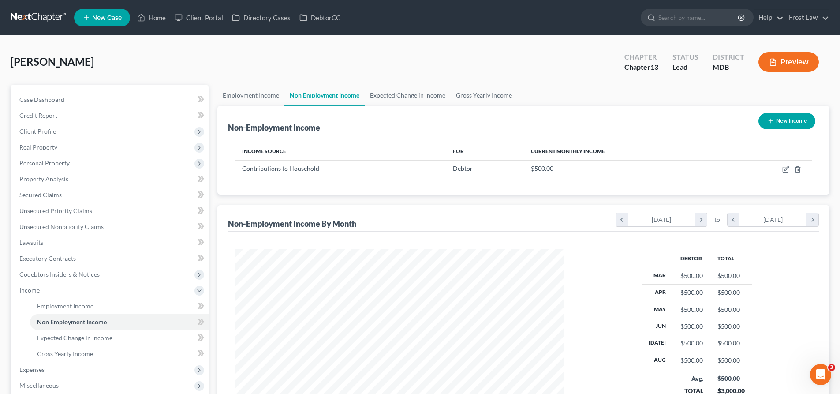
scroll to position [164, 347]
click at [408, 97] on link "Expected Change in Income" at bounding box center [408, 95] width 86 height 21
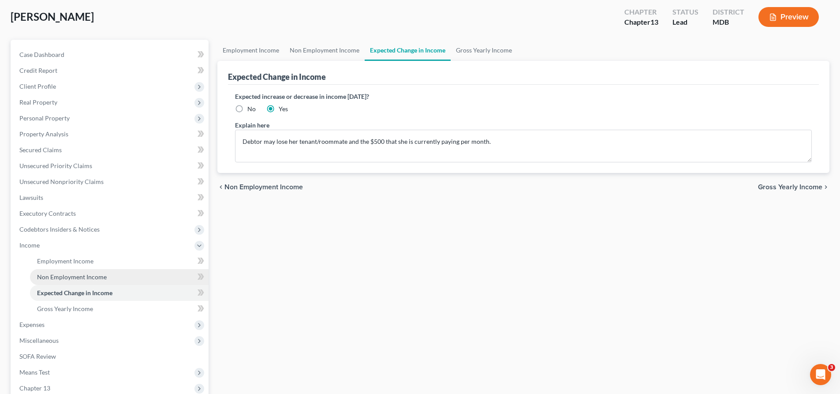
scroll to position [132, 0]
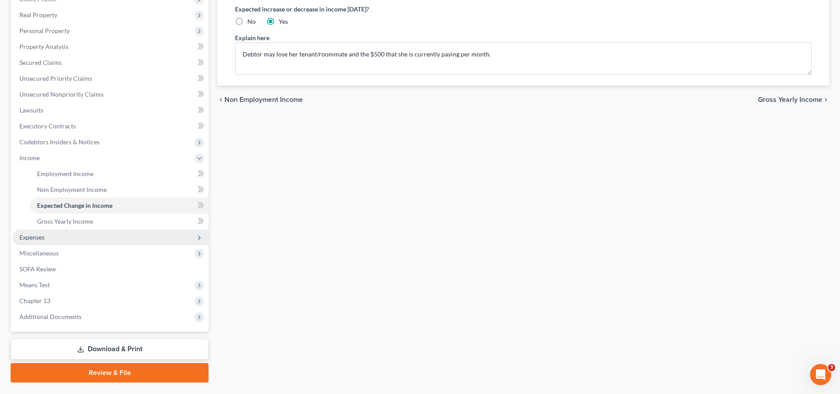
click at [76, 237] on span "Expenses" at bounding box center [110, 237] width 196 height 16
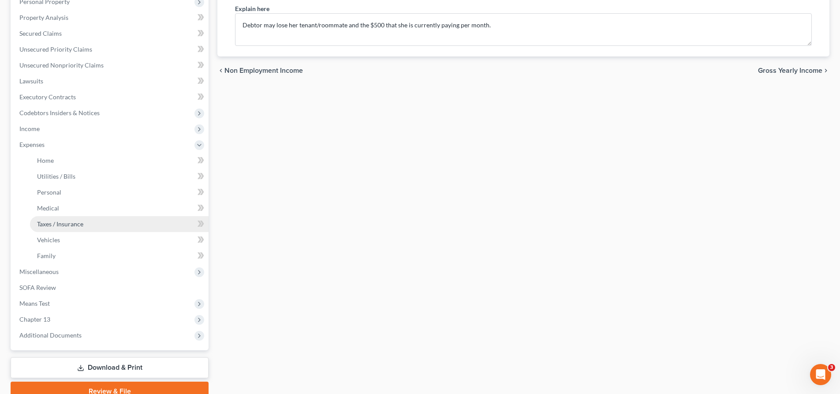
scroll to position [176, 0]
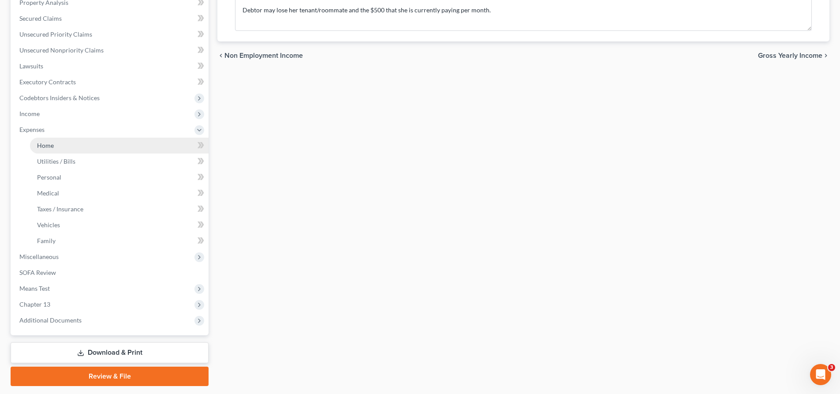
click at [56, 148] on link "Home" at bounding box center [119, 146] width 179 height 16
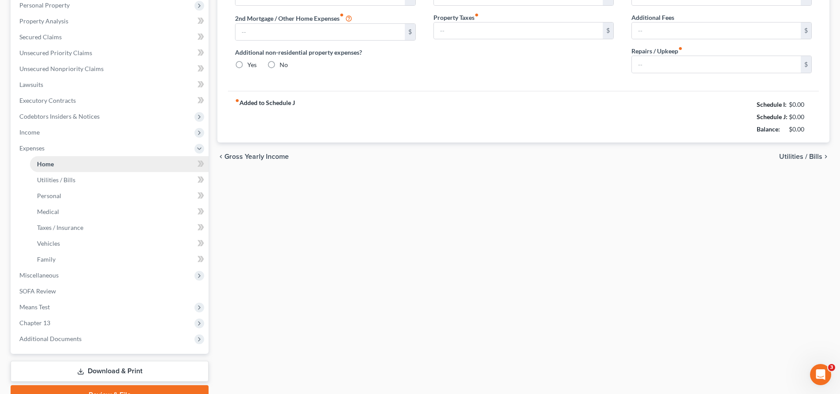
type input "1,407.00"
type input "0.00"
radio input "true"
type input "30.00"
type input "0.00"
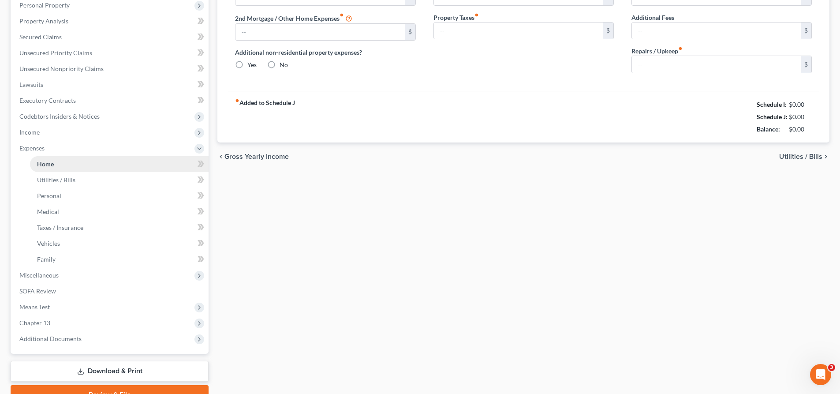
type input "0.00"
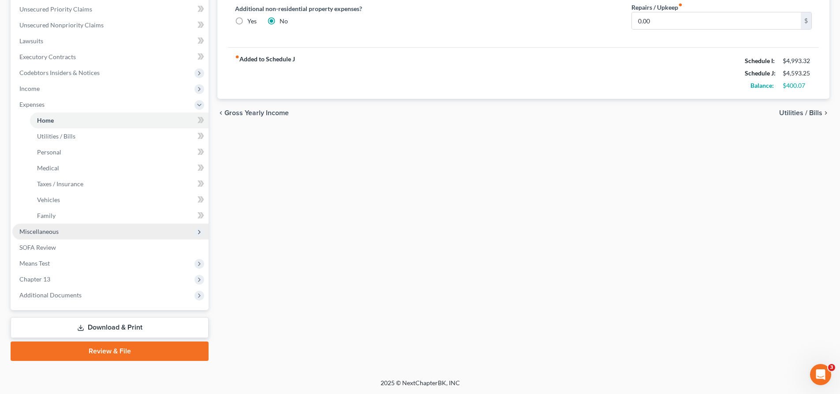
scroll to position [202, 0]
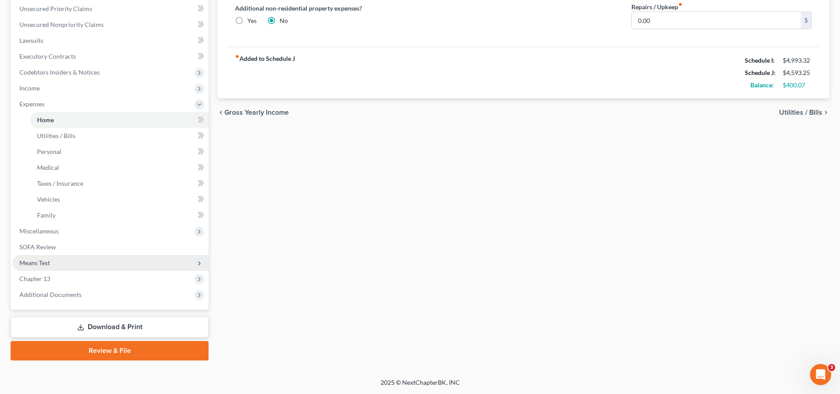
click at [70, 264] on span "Means Test" at bounding box center [110, 263] width 196 height 16
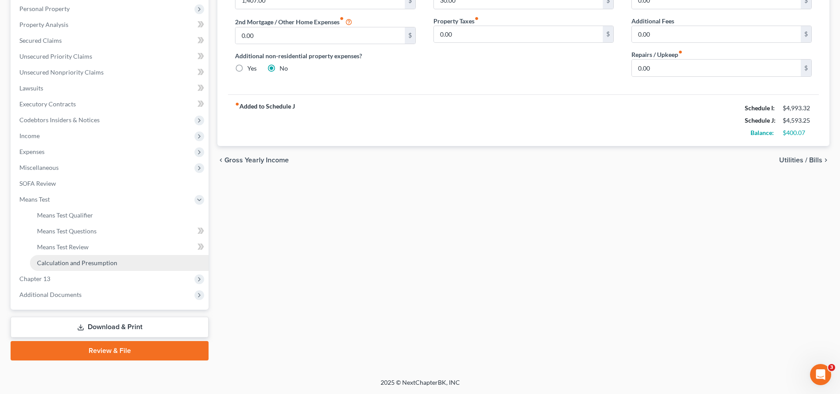
scroll to position [154, 0]
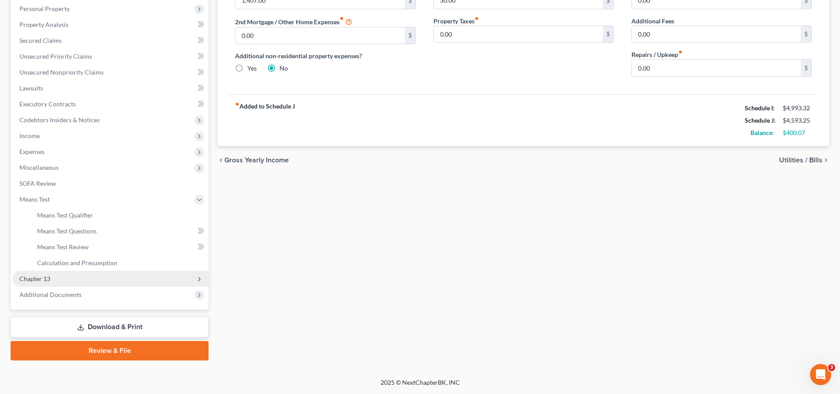
click at [67, 279] on span "Chapter 13" at bounding box center [110, 279] width 196 height 16
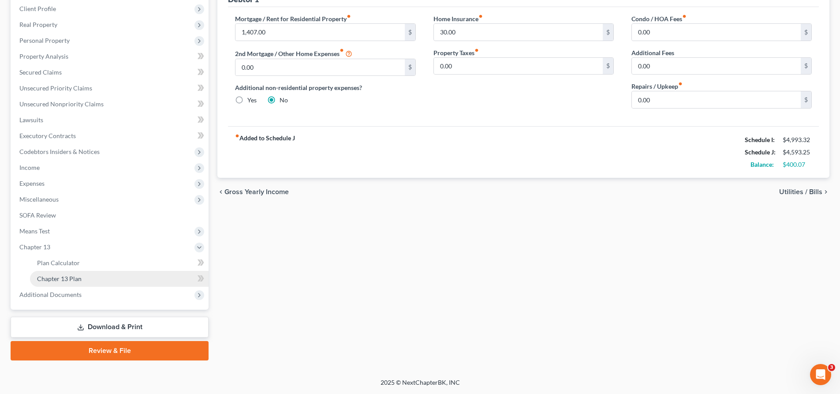
scroll to position [123, 0]
click at [107, 281] on link "Chapter 13 Plan" at bounding box center [119, 279] width 179 height 16
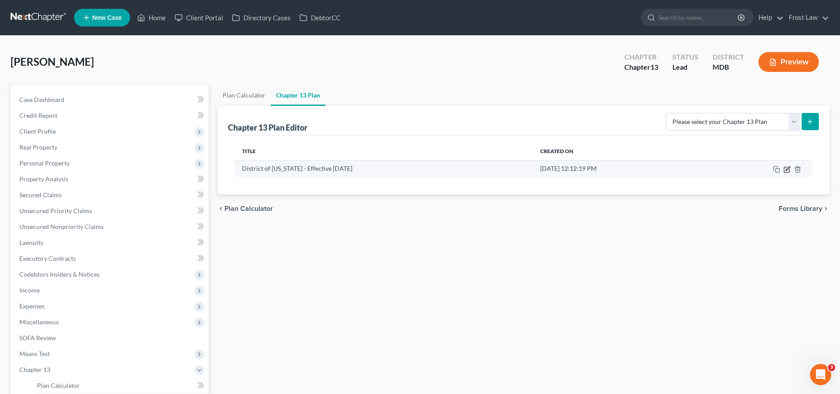
click at [752, 170] on icon "button" at bounding box center [788, 168] width 4 height 4
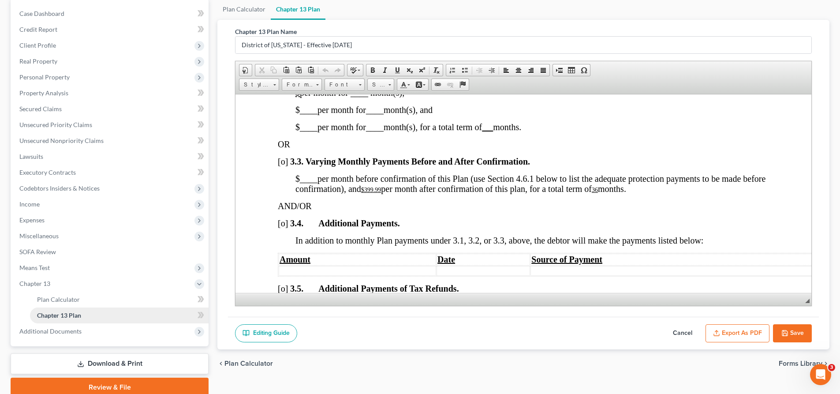
scroll to position [123, 0]
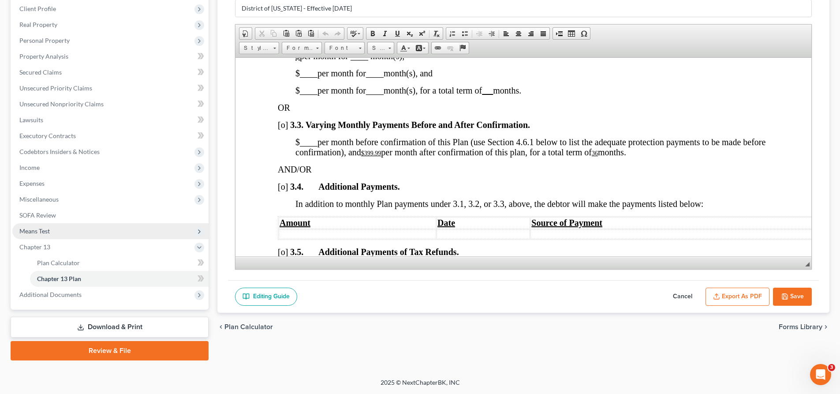
click at [54, 234] on span "Means Test" at bounding box center [110, 231] width 196 height 16
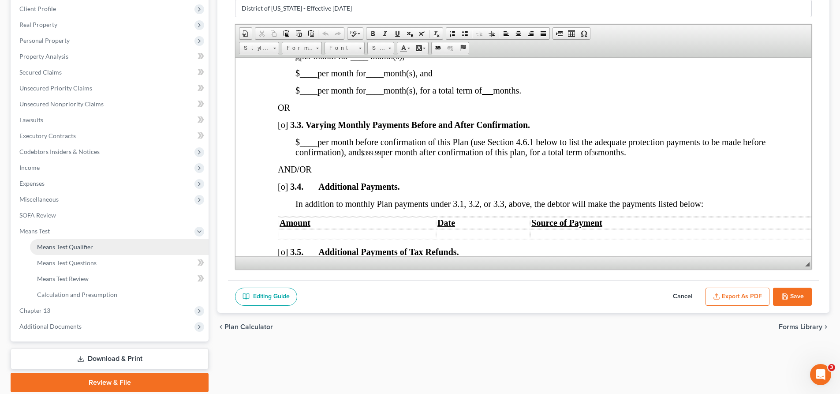
click at [57, 246] on span "Means Test Qualifier" at bounding box center [65, 246] width 56 height 7
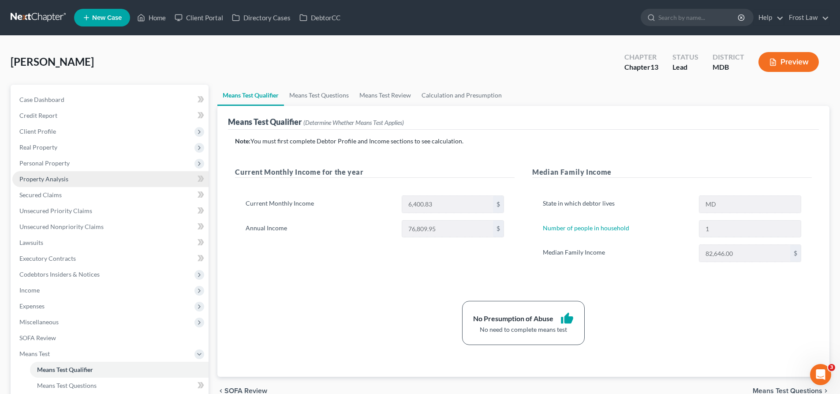
click at [71, 181] on link "Property Analysis" at bounding box center [110, 179] width 196 height 16
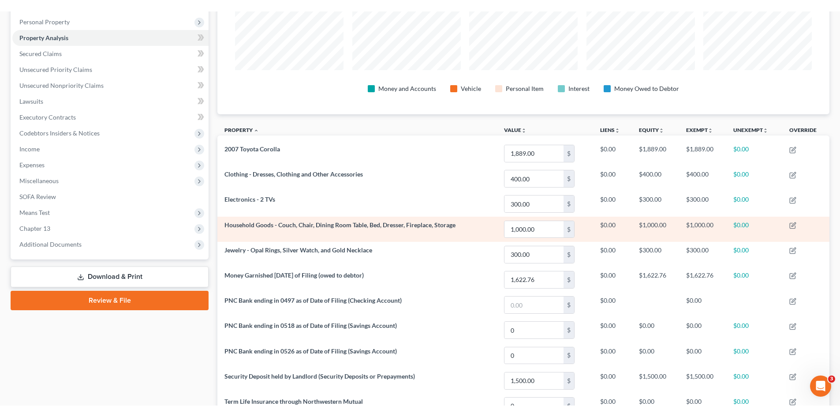
scroll to position [176, 0]
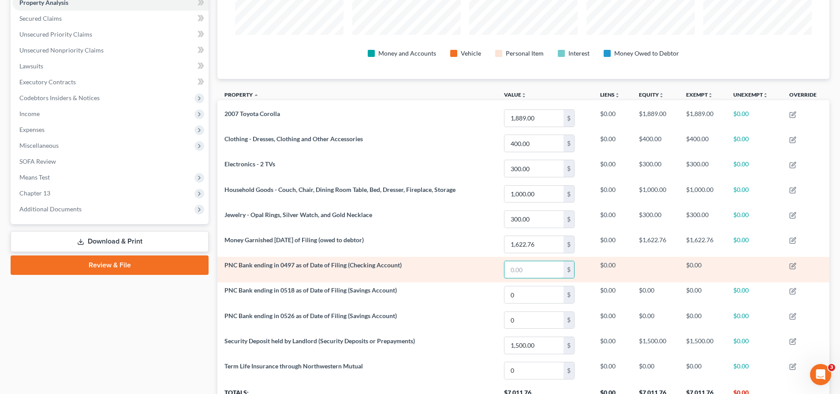
drag, startPoint x: 524, startPoint y: 270, endPoint x: 501, endPoint y: 271, distance: 22.9
click at [501, 271] on td "$" at bounding box center [545, 269] width 97 height 25
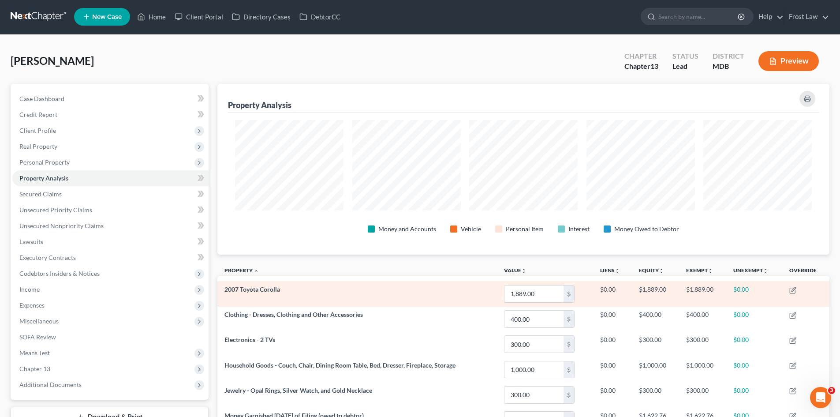
scroll to position [0, 0]
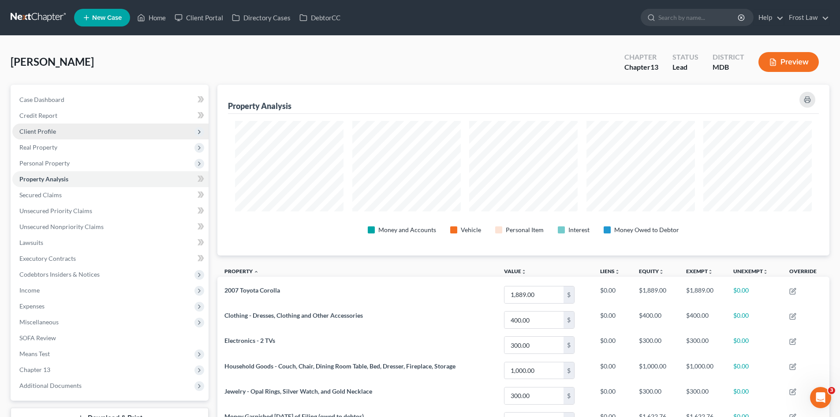
click at [48, 131] on span "Client Profile" at bounding box center [37, 130] width 37 height 7
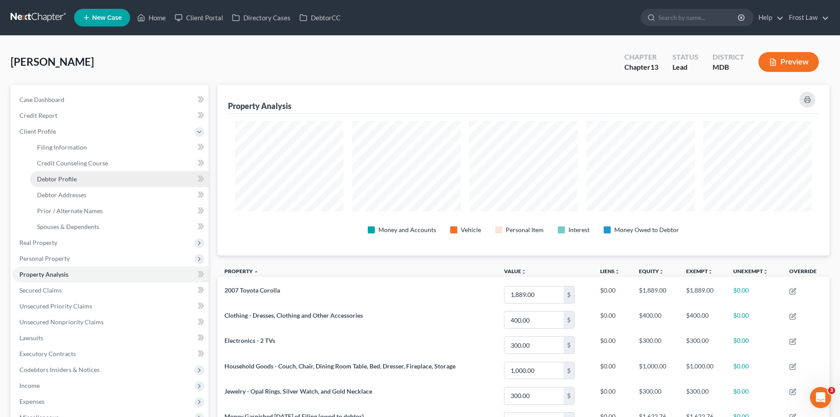
click at [64, 179] on span "Debtor Profile" at bounding box center [57, 178] width 40 height 7
select select "0"
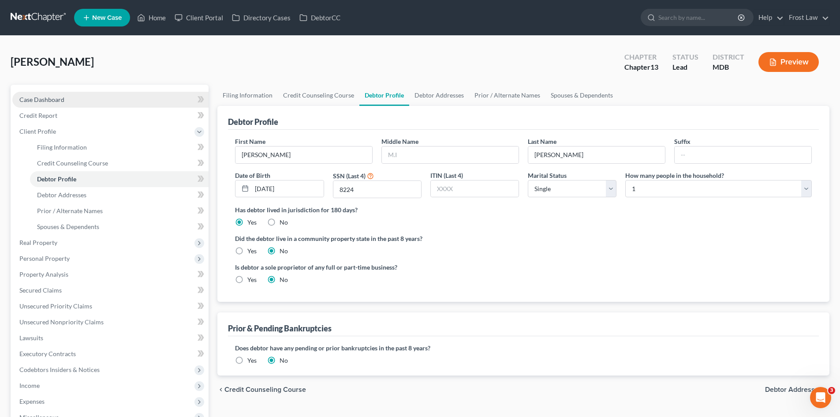
click at [66, 100] on link "Case Dashboard" at bounding box center [110, 100] width 196 height 16
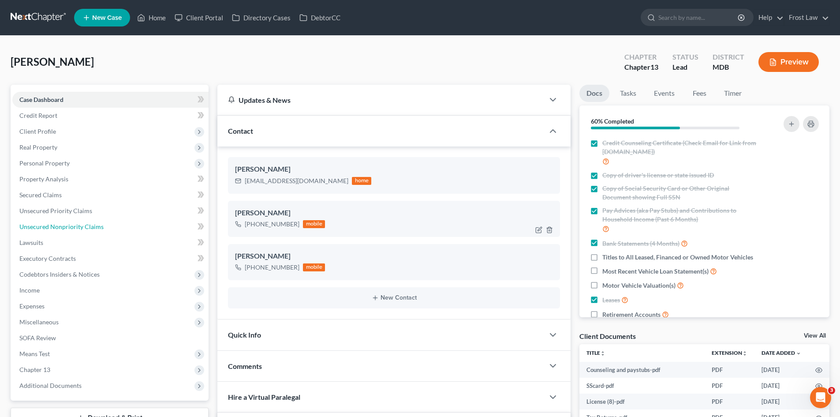
drag, startPoint x: 72, startPoint y: 222, endPoint x: 290, endPoint y: 217, distance: 217.4
click at [72, 223] on span "Unsecured Nonpriority Claims" at bounding box center [61, 226] width 84 height 7
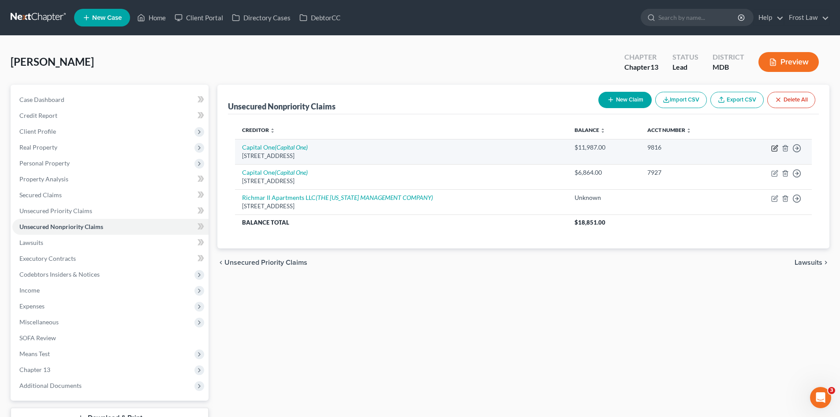
click at [752, 148] on icon "button" at bounding box center [774, 148] width 7 height 7
select select "46"
select select "2"
select select "0"
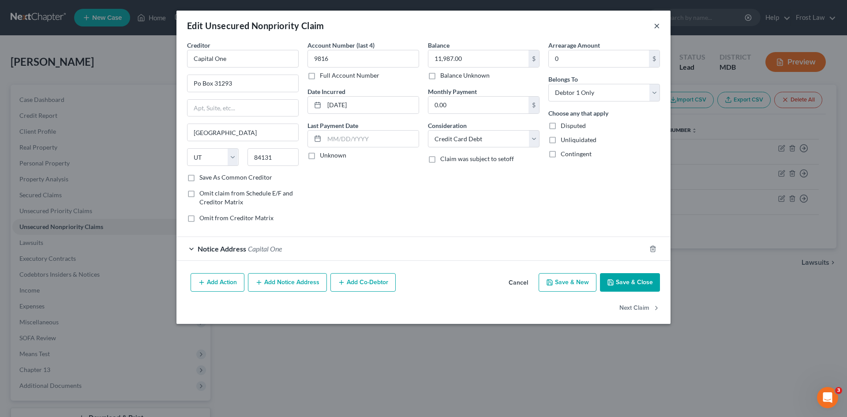
click at [657, 26] on button "×" at bounding box center [656, 25] width 6 height 11
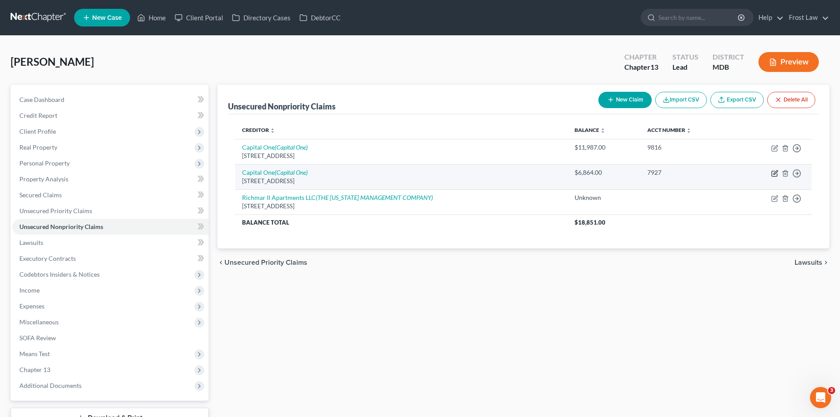
click at [752, 173] on icon "button" at bounding box center [774, 173] width 7 height 7
select select "46"
select select "2"
select select "0"
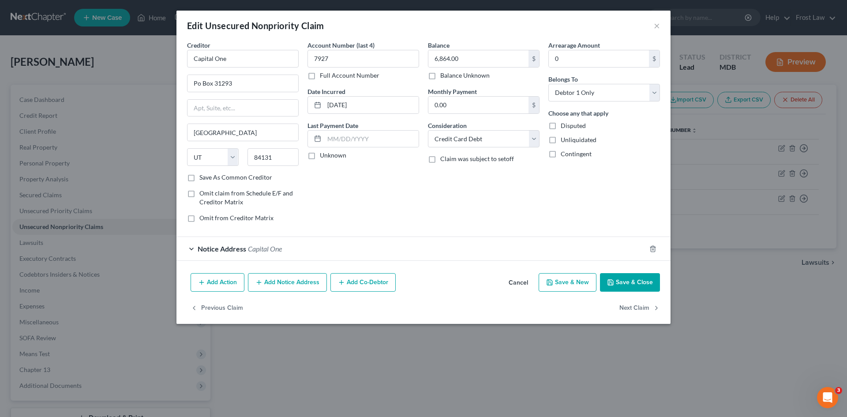
click at [269, 249] on span "Capital One" at bounding box center [265, 248] width 34 height 8
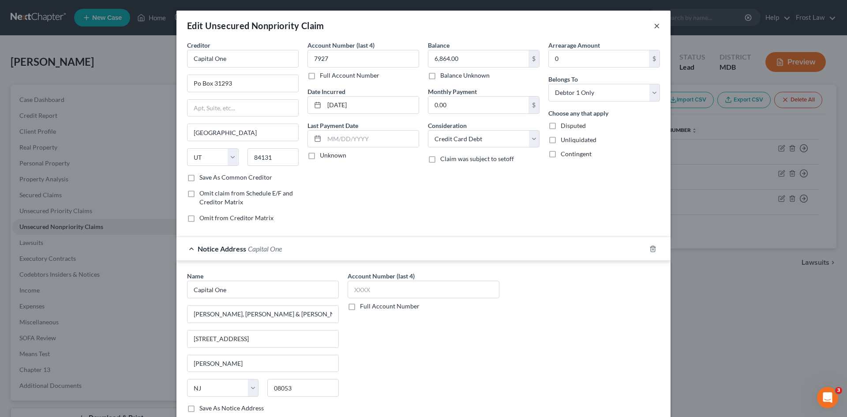
click at [654, 27] on button "×" at bounding box center [656, 25] width 6 height 11
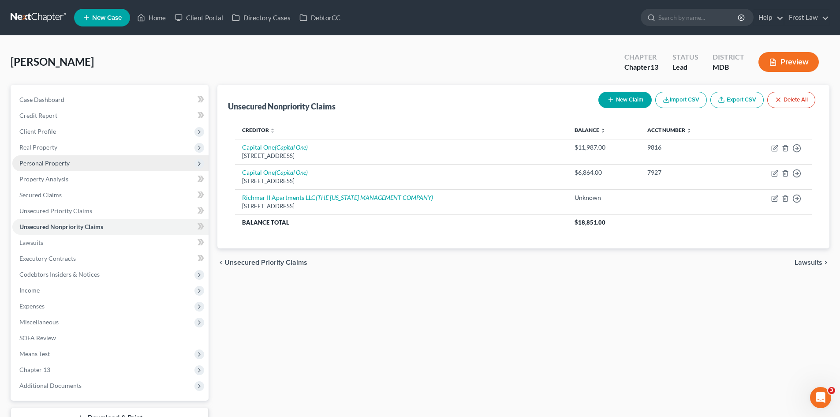
click at [47, 164] on span "Personal Property" at bounding box center [44, 162] width 50 height 7
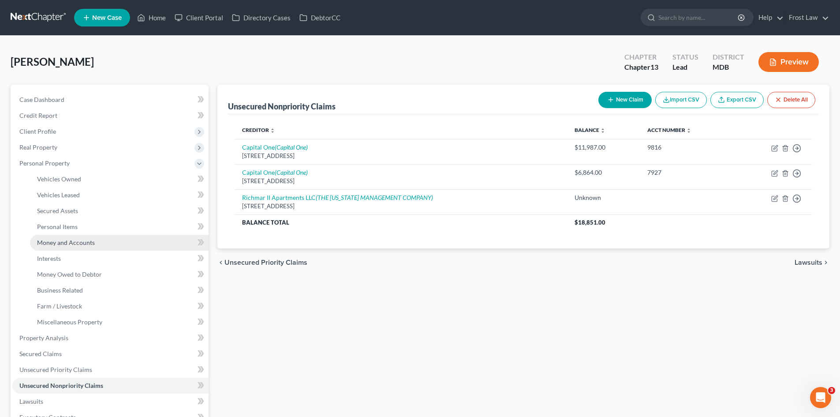
click at [71, 239] on span "Money and Accounts" at bounding box center [66, 242] width 58 height 7
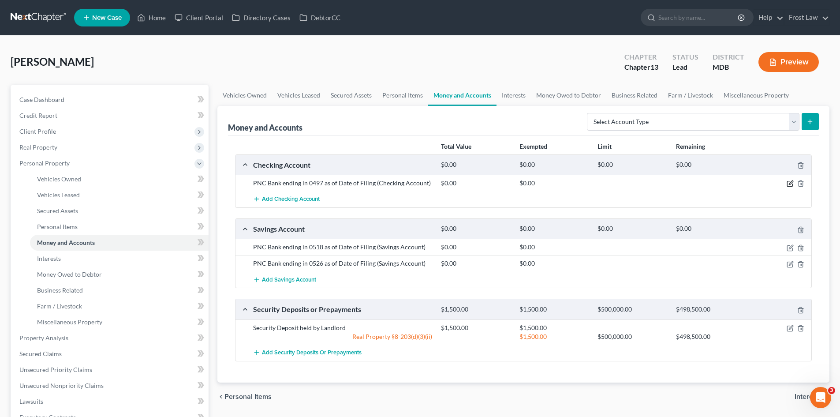
click at [752, 184] on icon "button" at bounding box center [791, 183] width 4 height 4
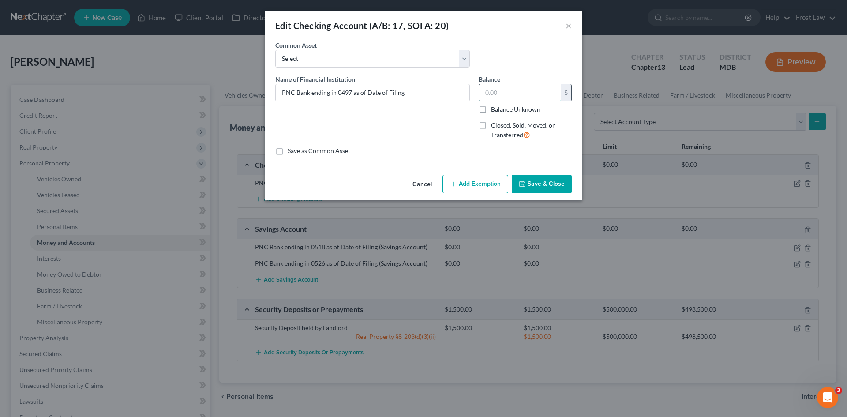
click at [508, 93] on input "text" at bounding box center [520, 92] width 82 height 17
type input "232.75"
click at [542, 182] on button "Save & Close" at bounding box center [541, 184] width 60 height 19
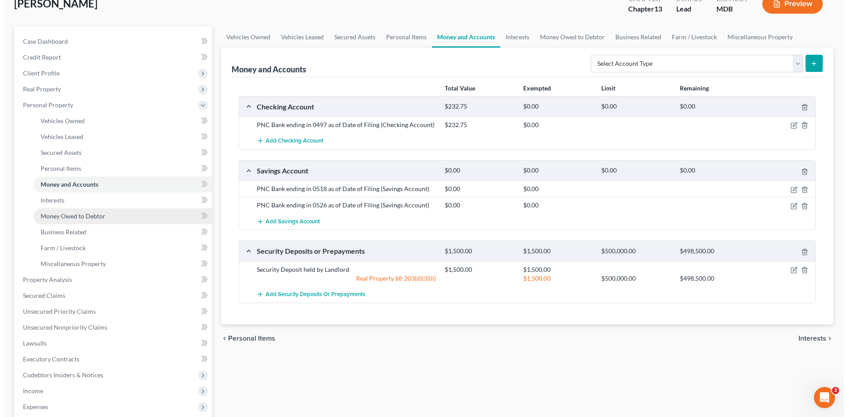
scroll to position [44, 0]
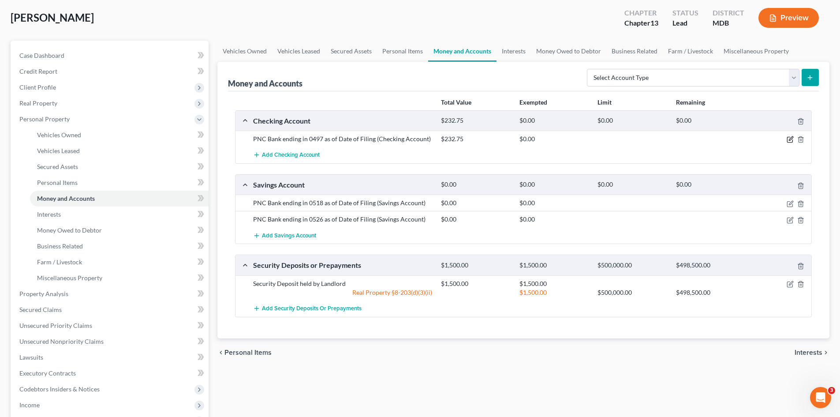
click at [752, 141] on icon "button" at bounding box center [790, 139] width 7 height 7
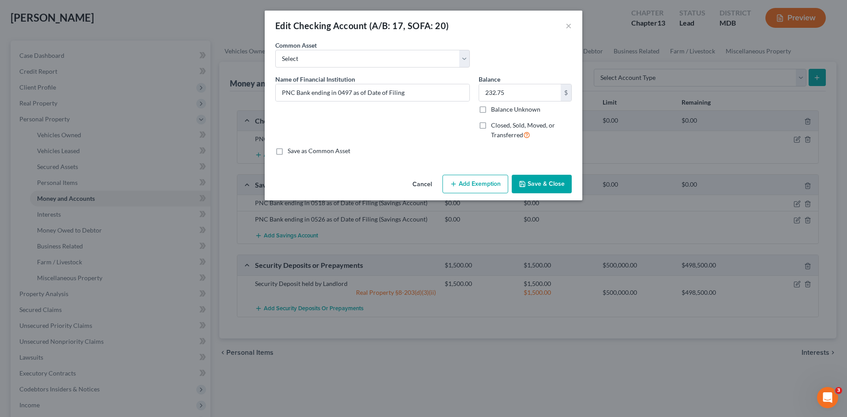
click at [476, 177] on button "Add Exemption" at bounding box center [475, 184] width 66 height 19
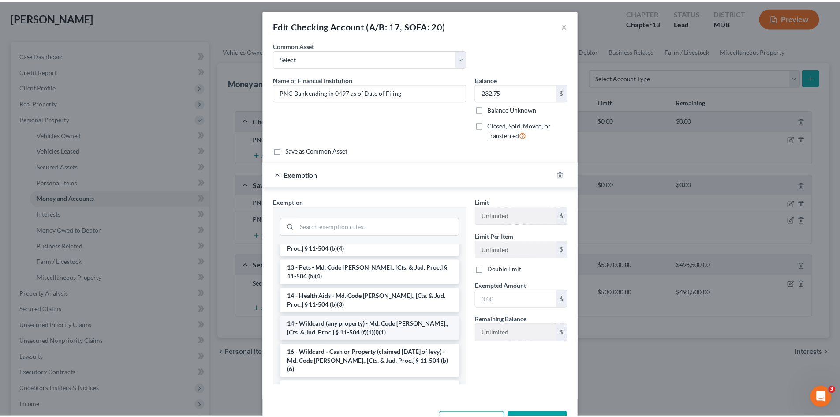
scroll to position [132, 0]
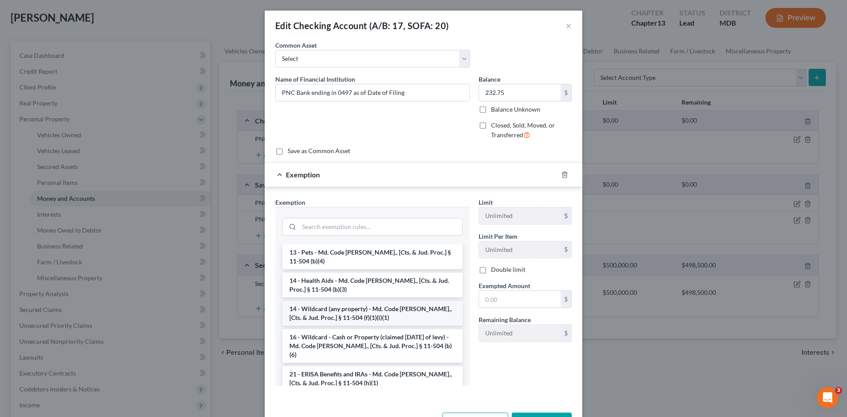
click at [386, 305] on li "14 - Wildcard (any property) - Md. Code [PERSON_NAME]., [Cts. & Jud. Proc.] § 1…" at bounding box center [372, 313] width 180 height 25
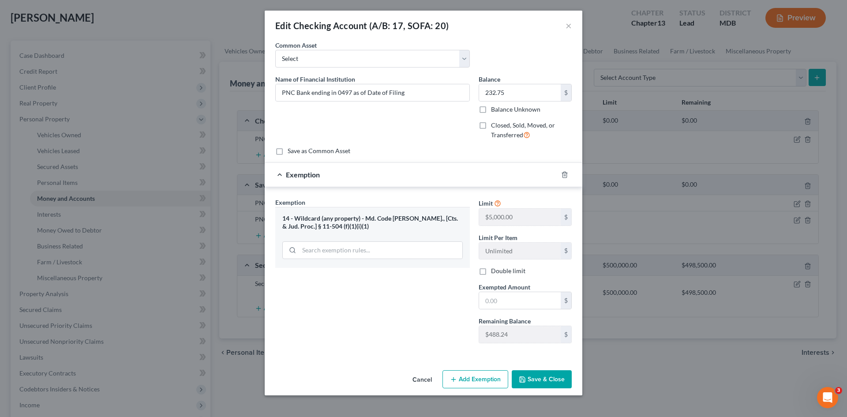
click at [386, 305] on div "Exemption Set must be selected for CA. Exemption * 14 - Wildcard (any property)…" at bounding box center [372, 274] width 203 height 153
click at [535, 379] on button "Save & Close" at bounding box center [541, 379] width 60 height 19
click at [464, 59] on select "Select Capital One (Joint), acct ending: 9963, balance as of [DATE] SECU" at bounding box center [372, 59] width 194 height 18
click at [275, 50] on select "Select Capital One (Joint), acct ending: 9963, balance as of [DATE] SECU" at bounding box center [372, 59] width 194 height 18
click at [530, 302] on input "text" at bounding box center [520, 300] width 82 height 17
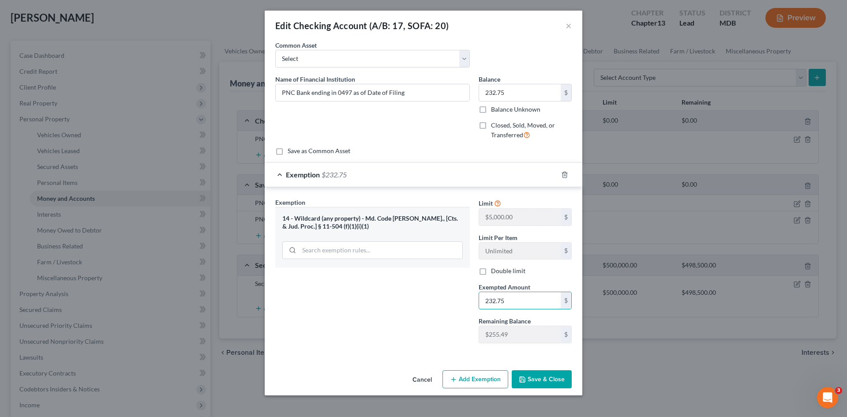
type input "232.75"
click at [535, 377] on button "Save & Close" at bounding box center [541, 379] width 60 height 19
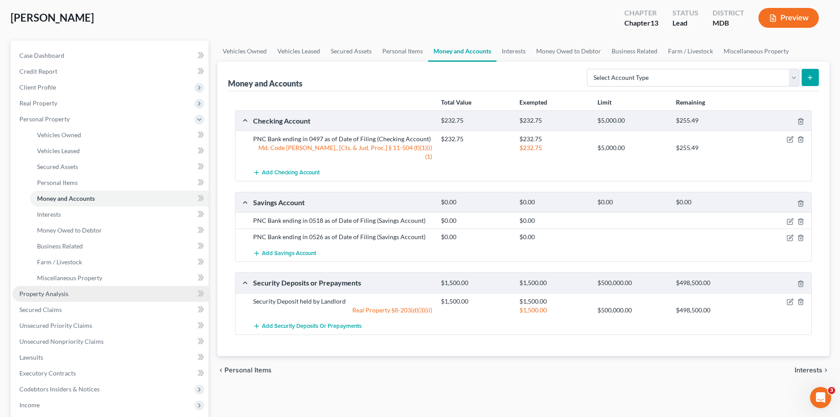
click at [53, 291] on span "Property Analysis" at bounding box center [43, 293] width 49 height 7
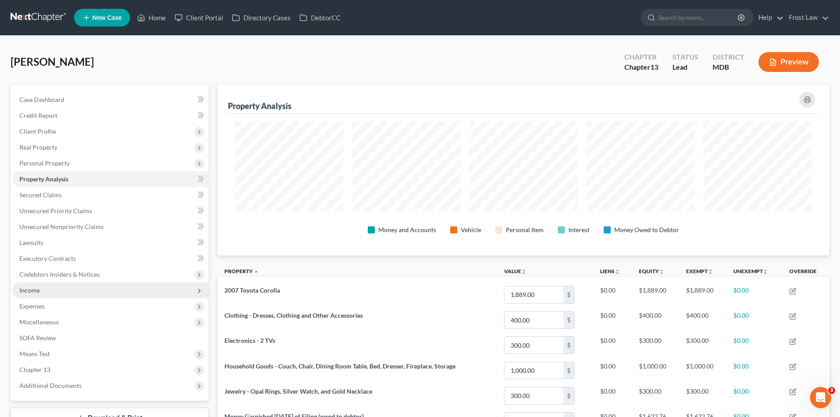
scroll to position [171, 612]
